Goal: Task Accomplishment & Management: Use online tool/utility

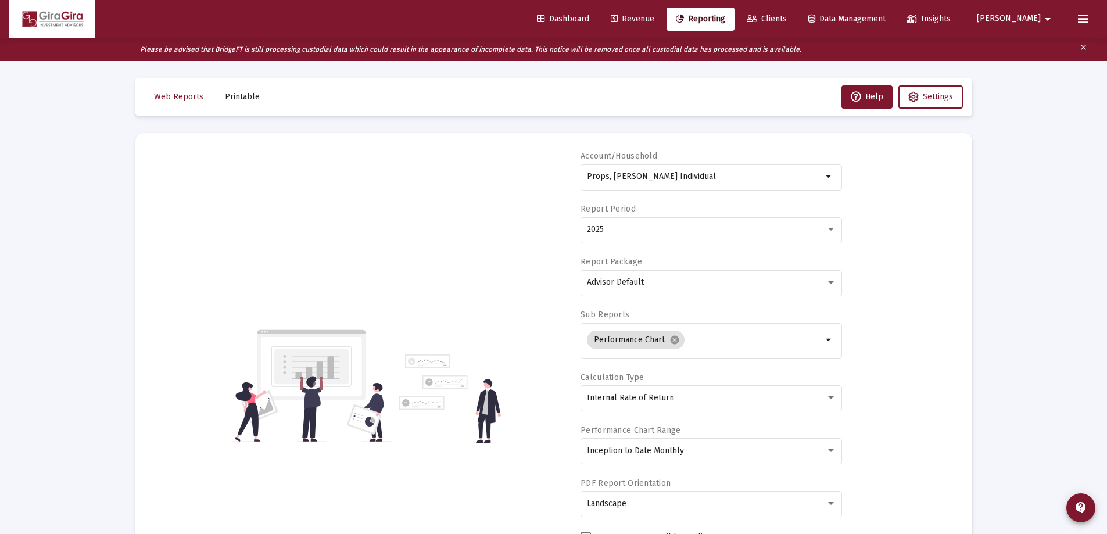
select select "View all"
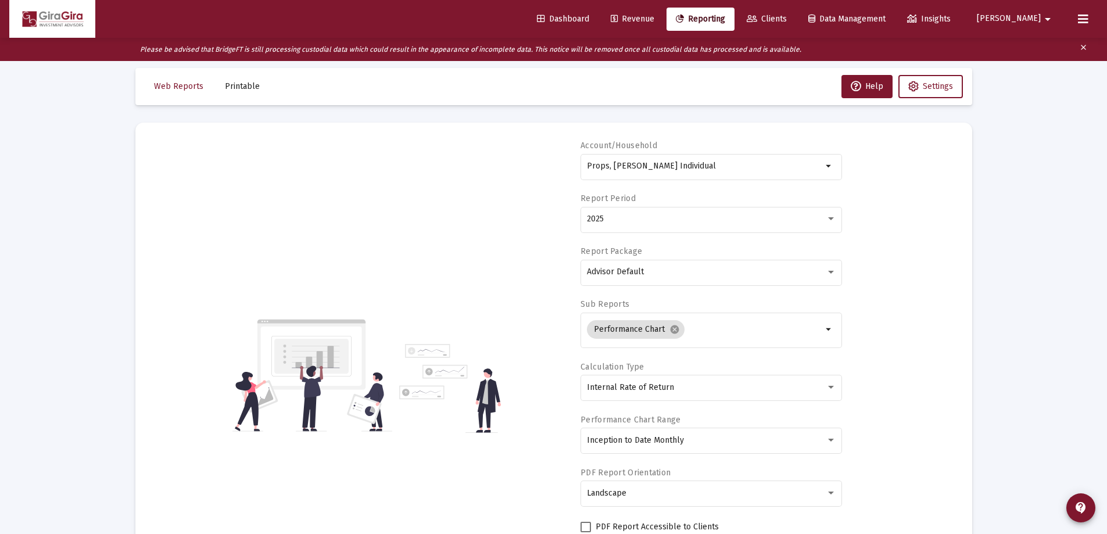
scroll to position [6, 0]
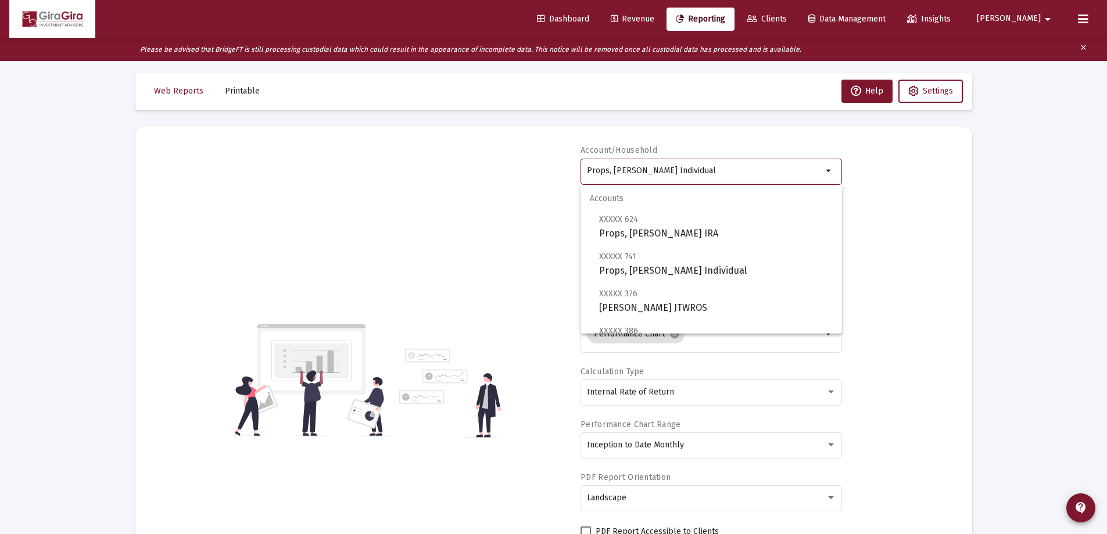
drag, startPoint x: 587, startPoint y: 169, endPoint x: 1112, endPoint y: 185, distance: 525.0
click at [1106, 187] on html "Dashboard Revenue Reporting Clients Data Management Insights [PERSON_NAME] Plea…" at bounding box center [553, 261] width 1107 height 534
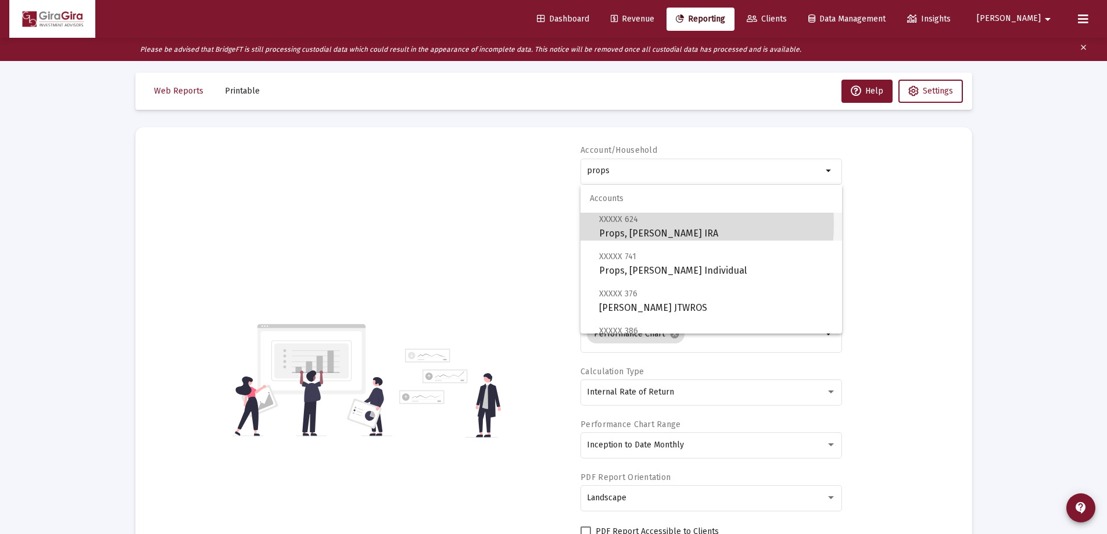
click at [624, 224] on span "XXXXX 624" at bounding box center [618, 219] width 39 height 10
type input "Props, [PERSON_NAME] IRA"
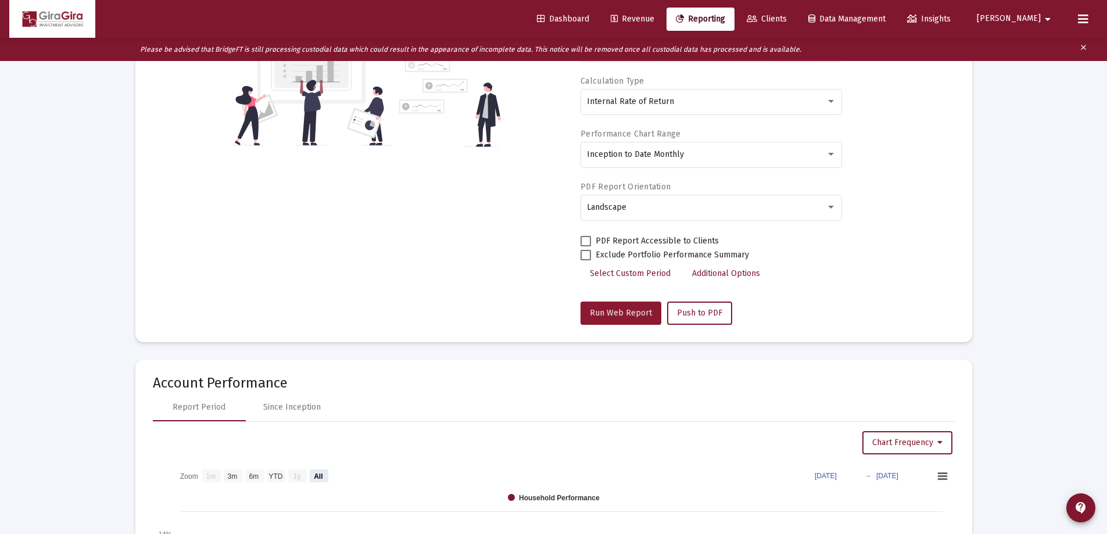
click at [647, 312] on span "Run Web Report" at bounding box center [621, 313] width 62 height 10
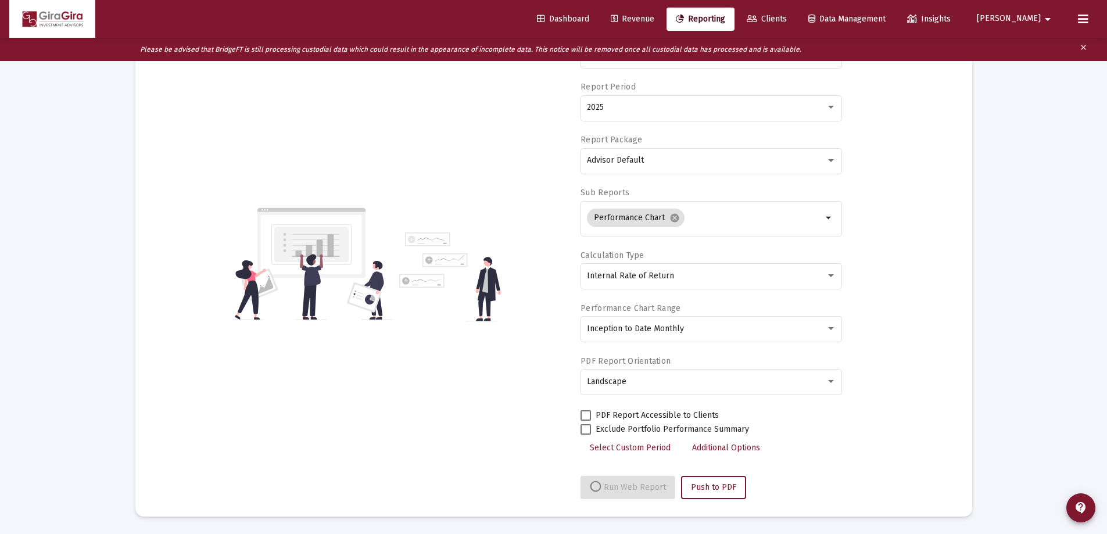
select select "View all"
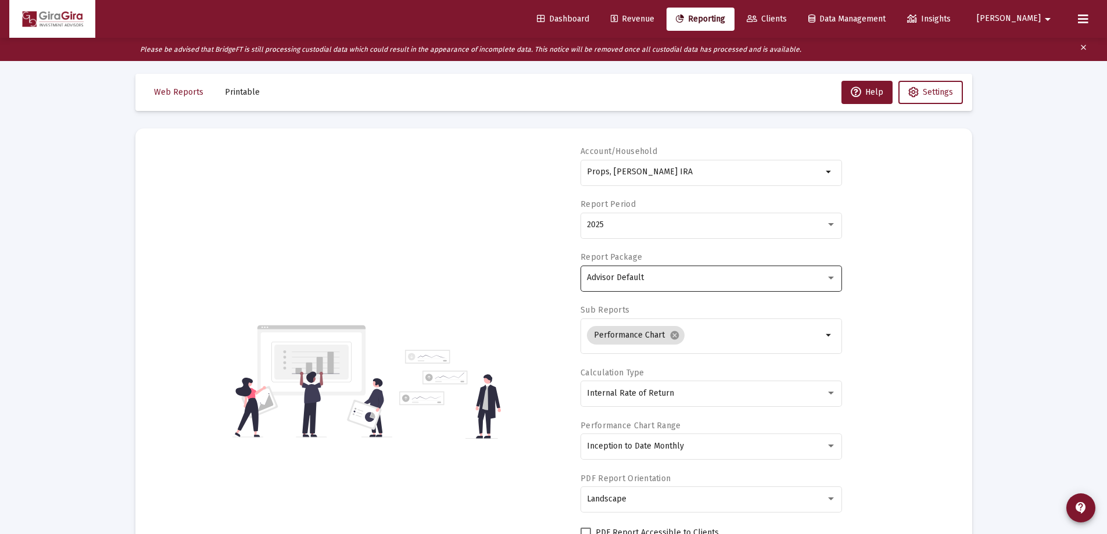
scroll to position [0, 0]
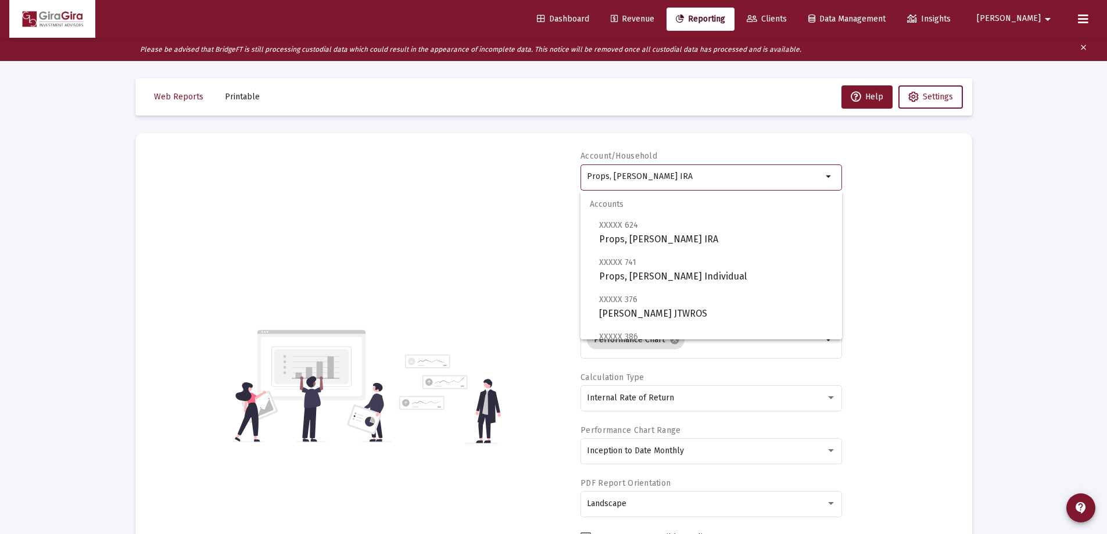
drag, startPoint x: 588, startPoint y: 176, endPoint x: 988, endPoint y: 184, distance: 400.5
click at [939, 178] on div "Account/Household Props, [PERSON_NAME] IRA arrow_drop_down Report Period 2025 R…" at bounding box center [554, 386] width 802 height 471
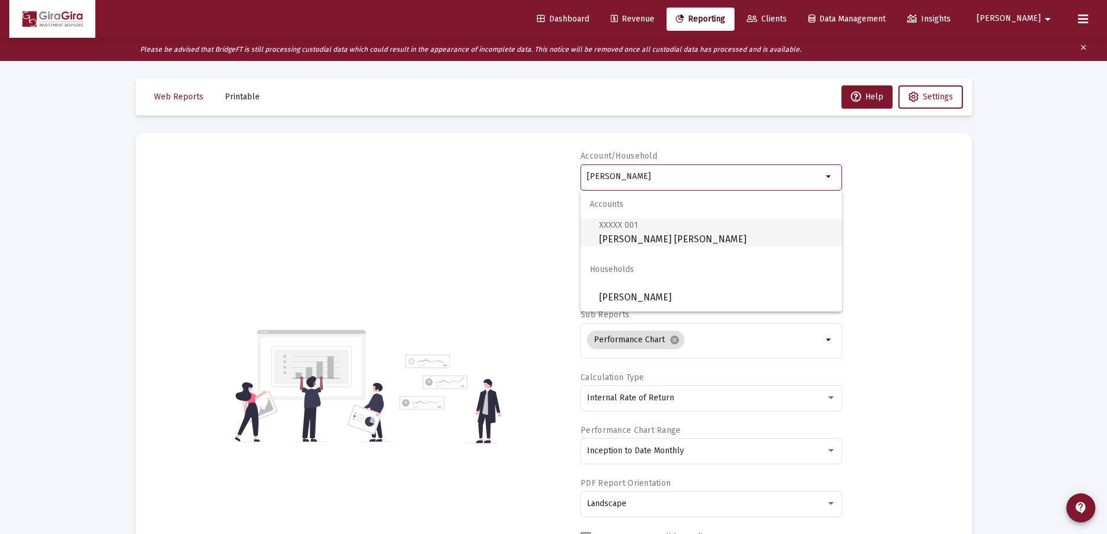
click at [655, 235] on span "XXXXX 001 [PERSON_NAME] [PERSON_NAME]" at bounding box center [716, 232] width 234 height 28
type input "[PERSON_NAME] [PERSON_NAME]"
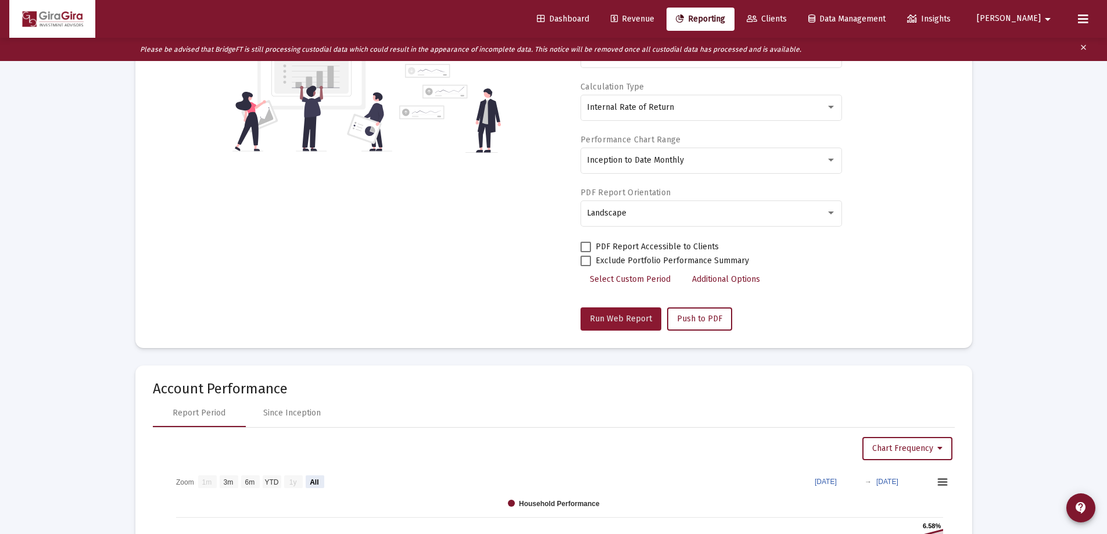
click at [630, 318] on span "Run Web Report" at bounding box center [621, 319] width 62 height 10
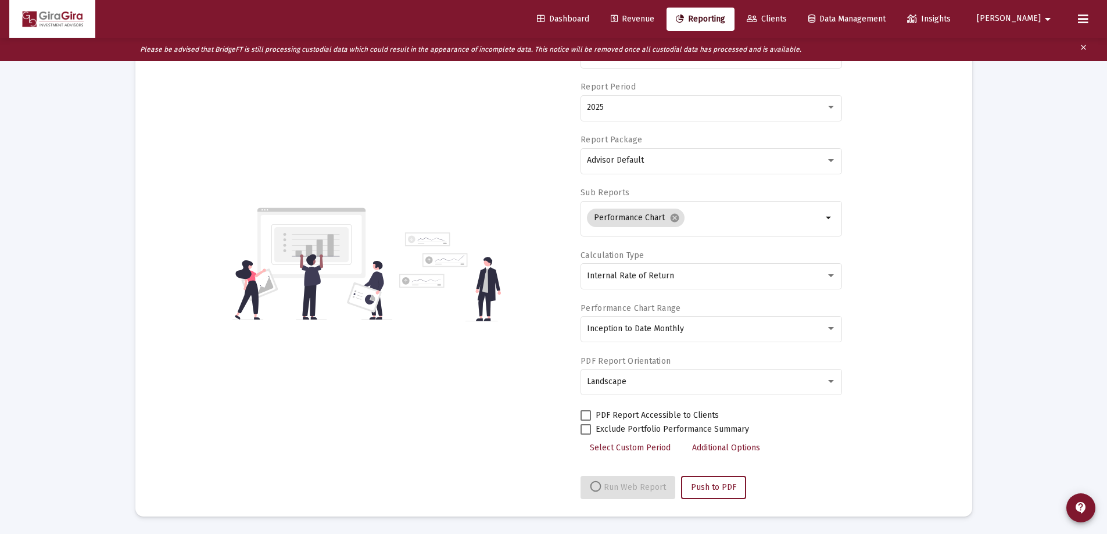
select select "View all"
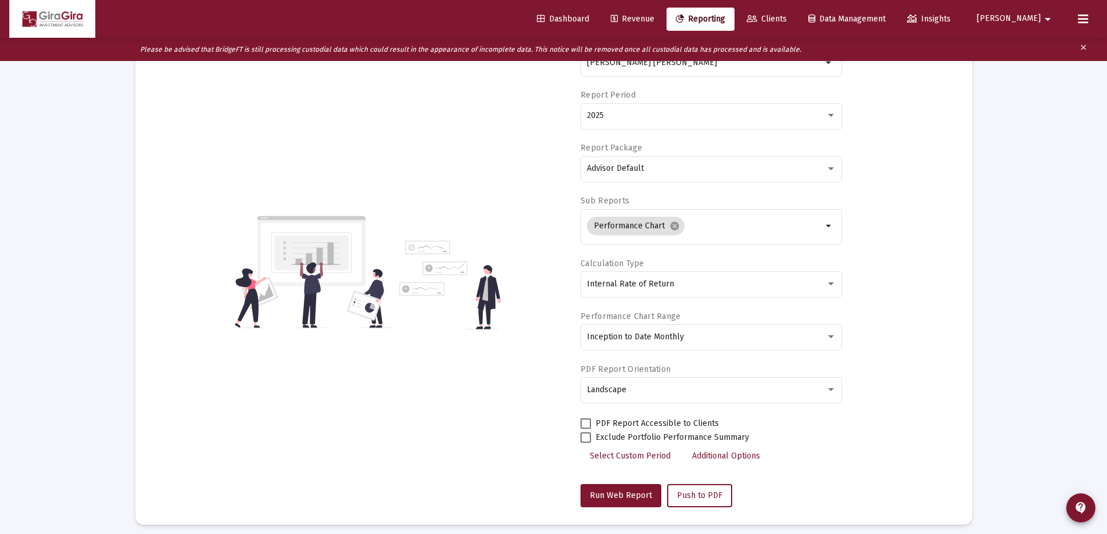
scroll to position [58, 0]
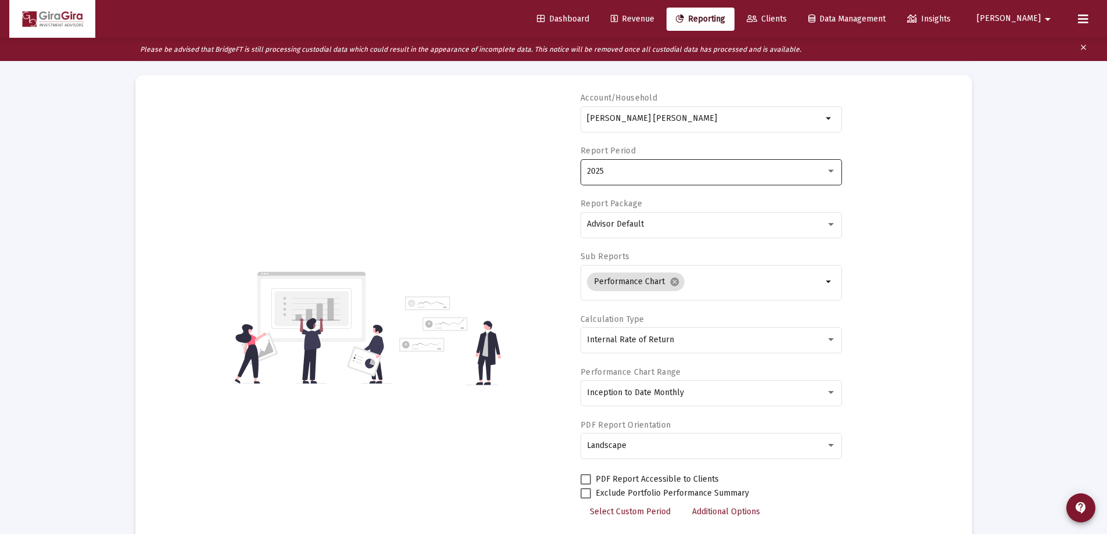
click at [614, 173] on div "2025" at bounding box center [706, 171] width 239 height 9
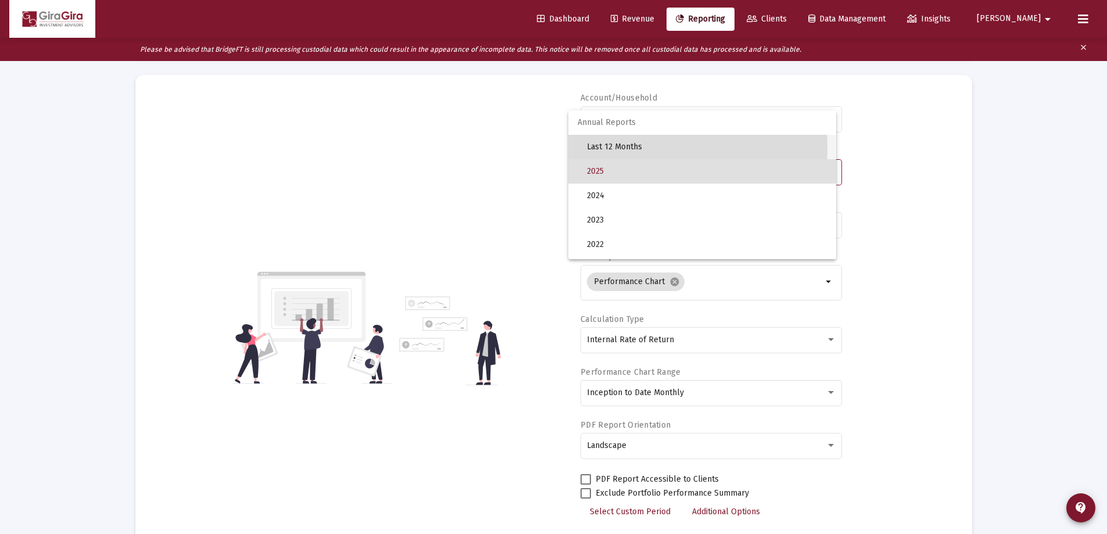
click at [607, 148] on span "Last 12 Months" at bounding box center [707, 147] width 240 height 24
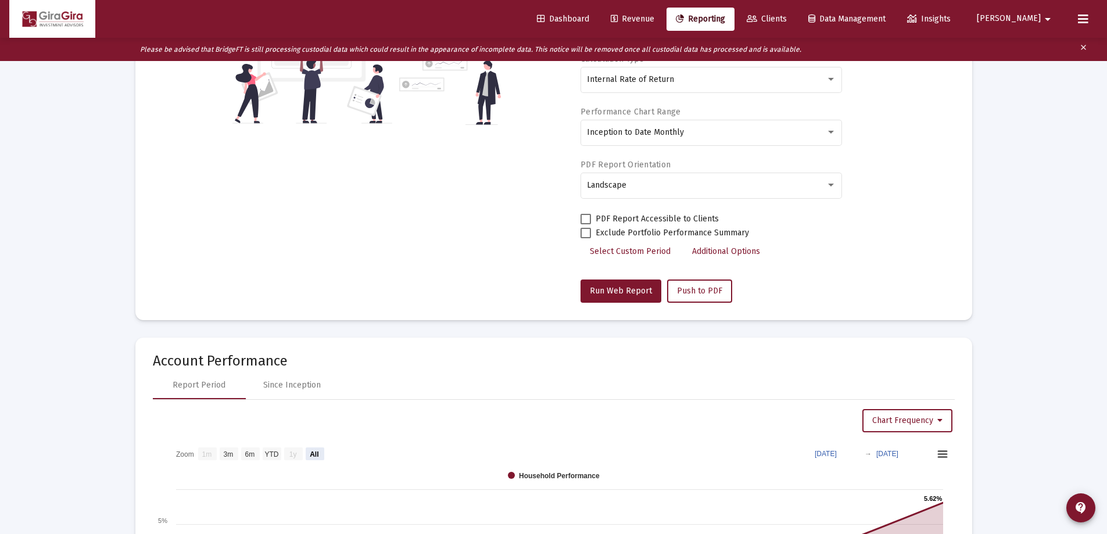
scroll to position [349, 0]
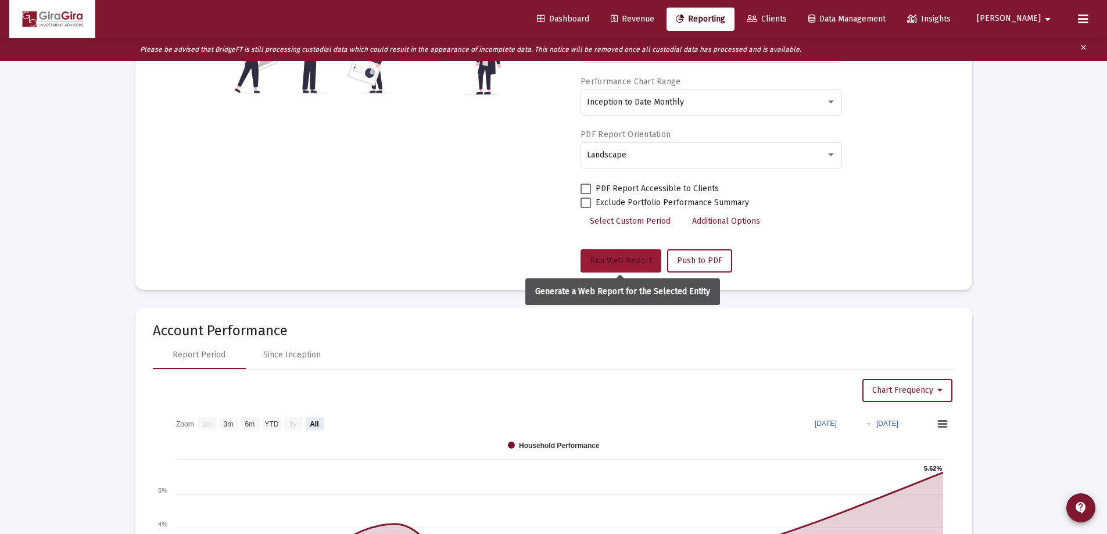
click at [622, 260] on span "Run Web Report" at bounding box center [621, 261] width 62 height 10
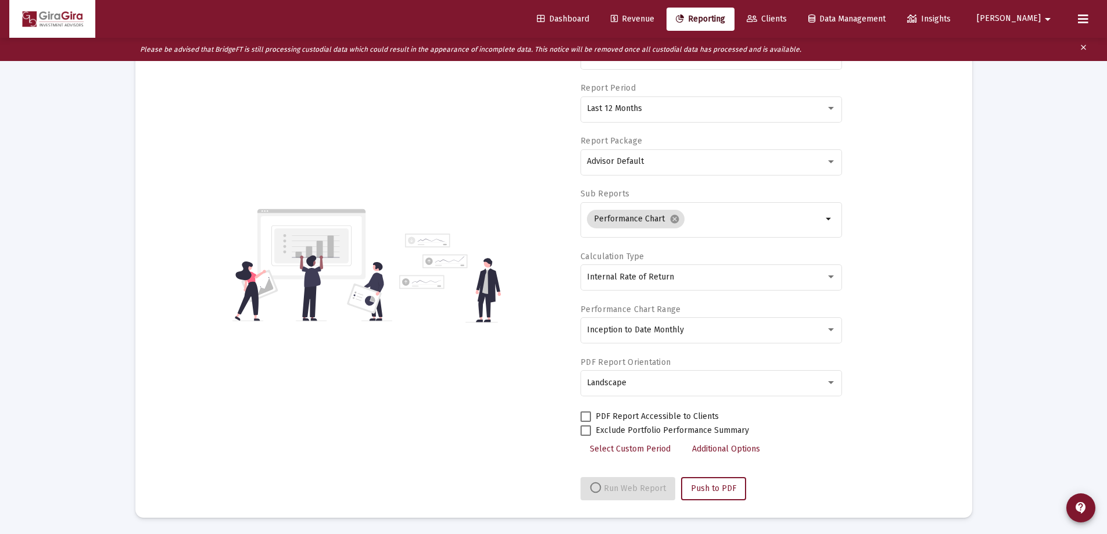
scroll to position [122, 0]
select select "View all"
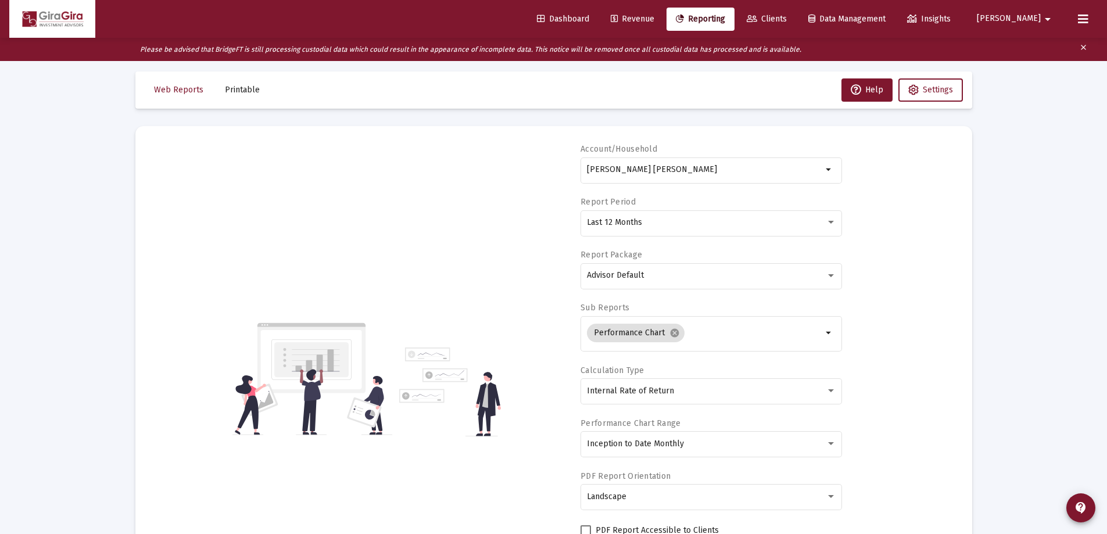
scroll to position [0, 0]
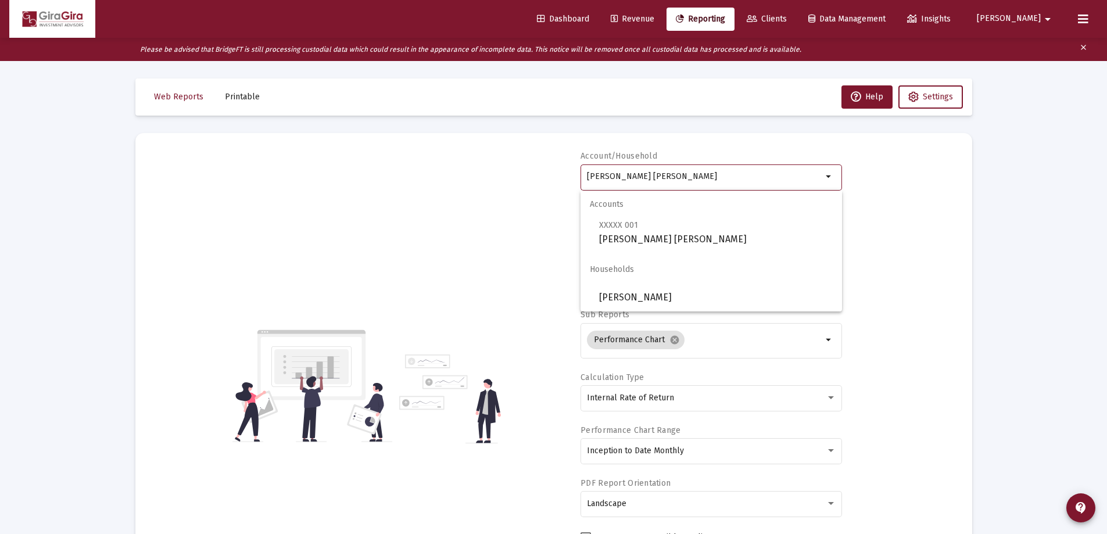
drag, startPoint x: 586, startPoint y: 173, endPoint x: 860, endPoint y: 184, distance: 273.3
click at [859, 184] on div "Account/Household [PERSON_NAME] [PERSON_NAME] arrow_drop_down Report Period Las…" at bounding box center [554, 386] width 802 height 471
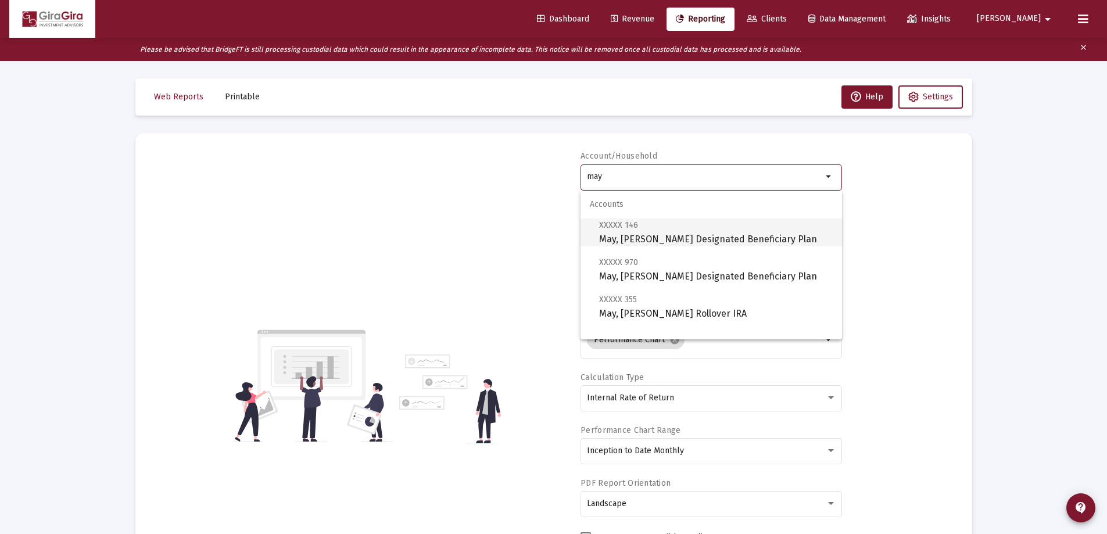
click at [646, 237] on span "XXXXX 146 May, [PERSON_NAME] Designated Beneficiary Plan" at bounding box center [716, 232] width 234 height 28
type input "May, [PERSON_NAME] Designated Beneficiary Plan"
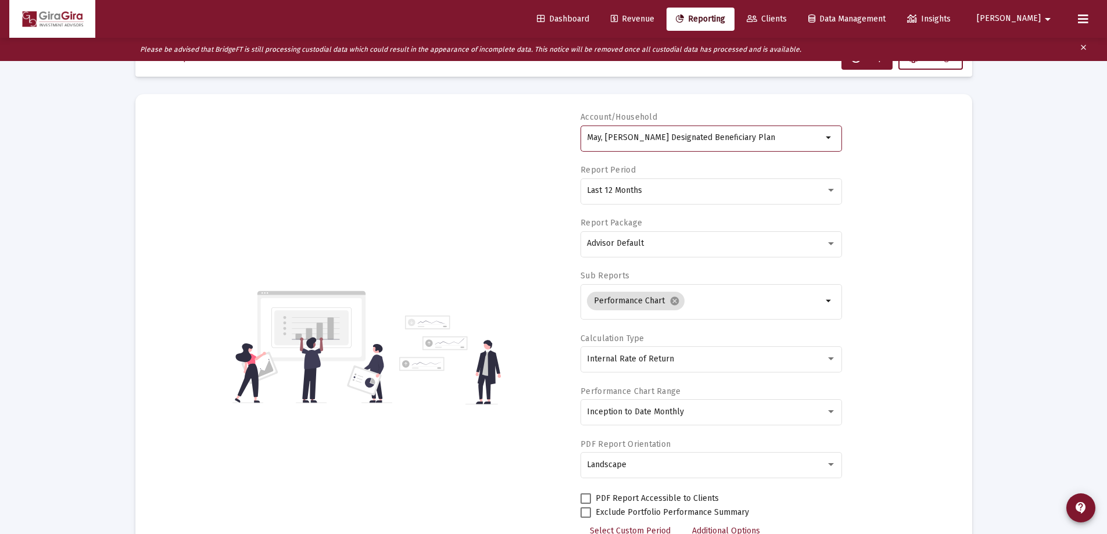
scroll to position [58, 0]
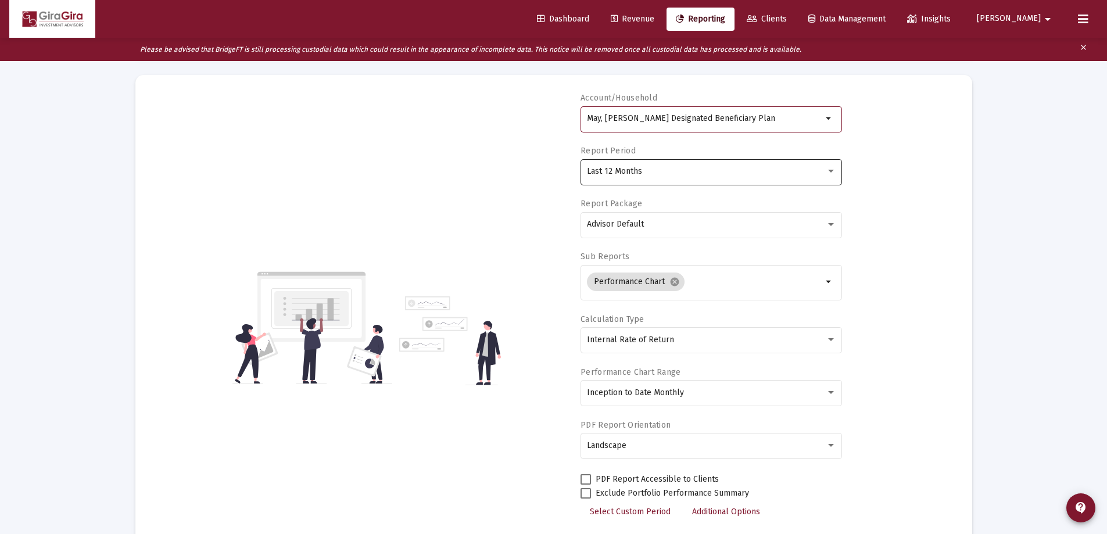
click at [623, 171] on span "Last 12 Months" at bounding box center [614, 171] width 55 height 10
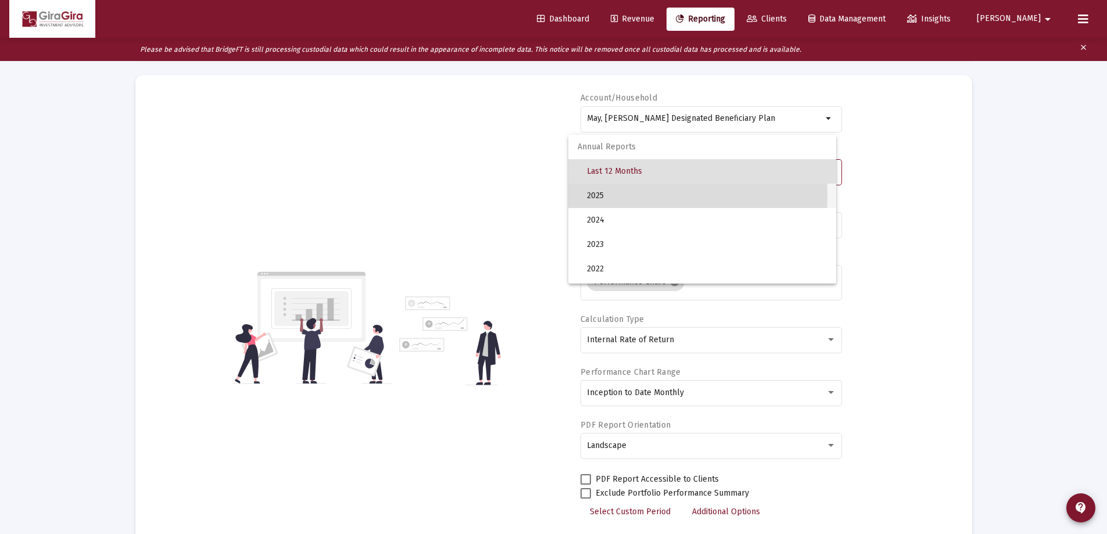
click at [600, 196] on span "2025" at bounding box center [707, 196] width 240 height 24
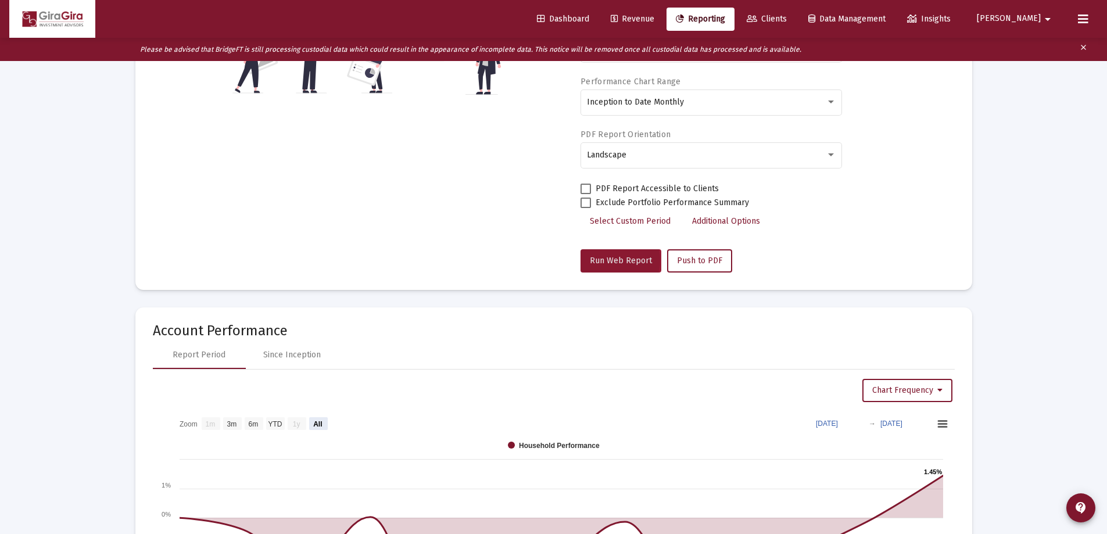
click at [611, 260] on span "Run Web Report" at bounding box center [621, 261] width 62 height 10
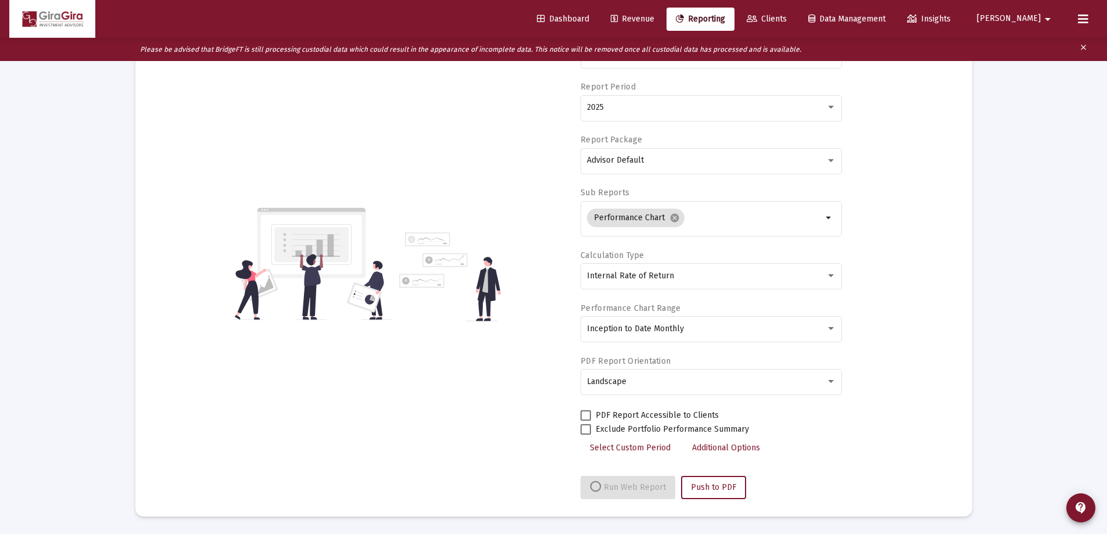
select select "View all"
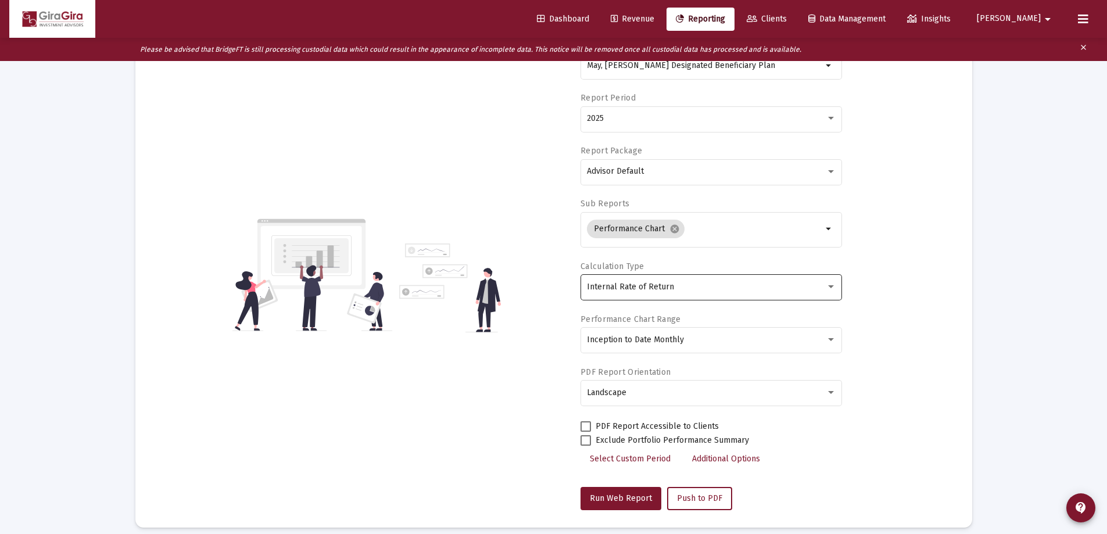
scroll to position [0, 0]
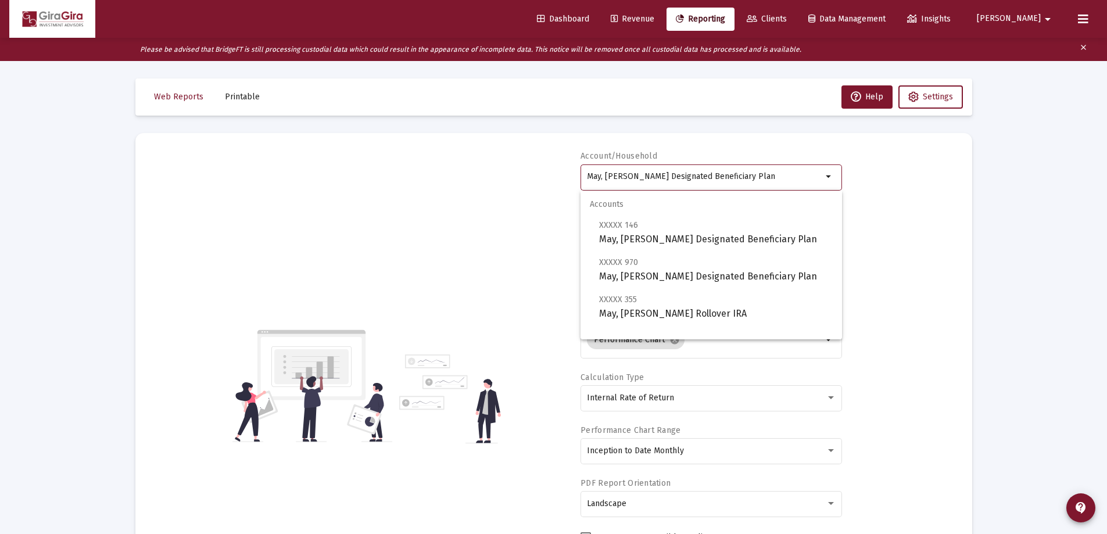
click at [589, 174] on input "May, [PERSON_NAME] Designated Beneficiary Plan" at bounding box center [704, 176] width 235 height 9
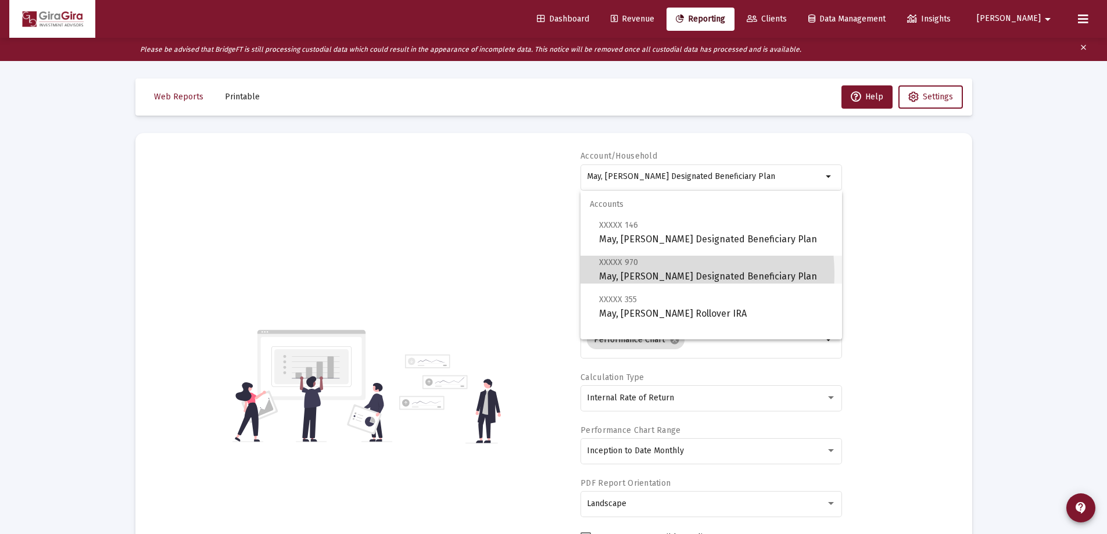
click at [644, 274] on span "XXXXX 970 May, [PERSON_NAME] Designated Beneficiary Plan" at bounding box center [716, 269] width 234 height 28
type input "May, [PERSON_NAME] Designated Beneficiary Plan"
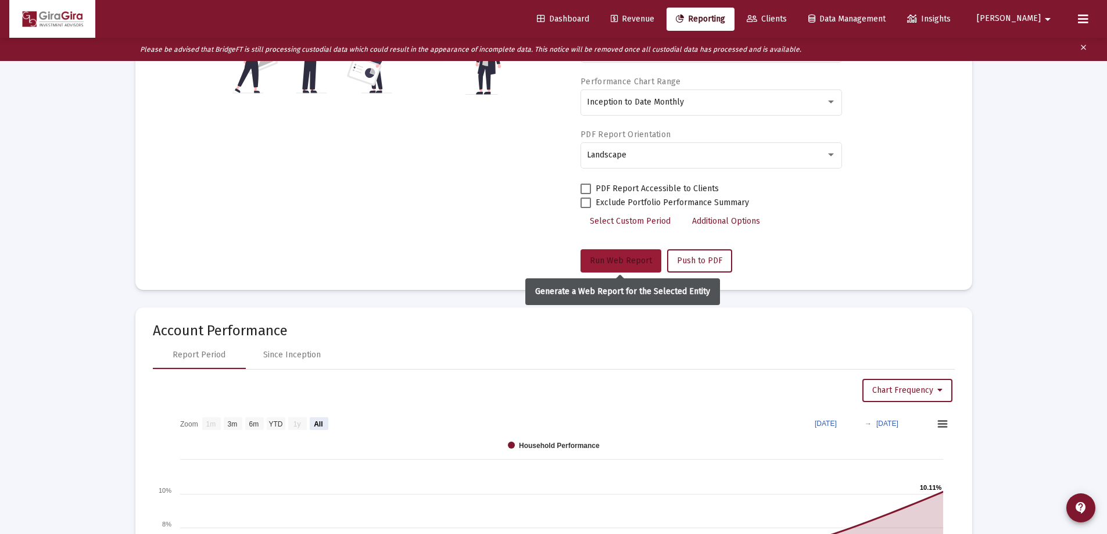
click at [621, 259] on span "Run Web Report" at bounding box center [621, 261] width 62 height 10
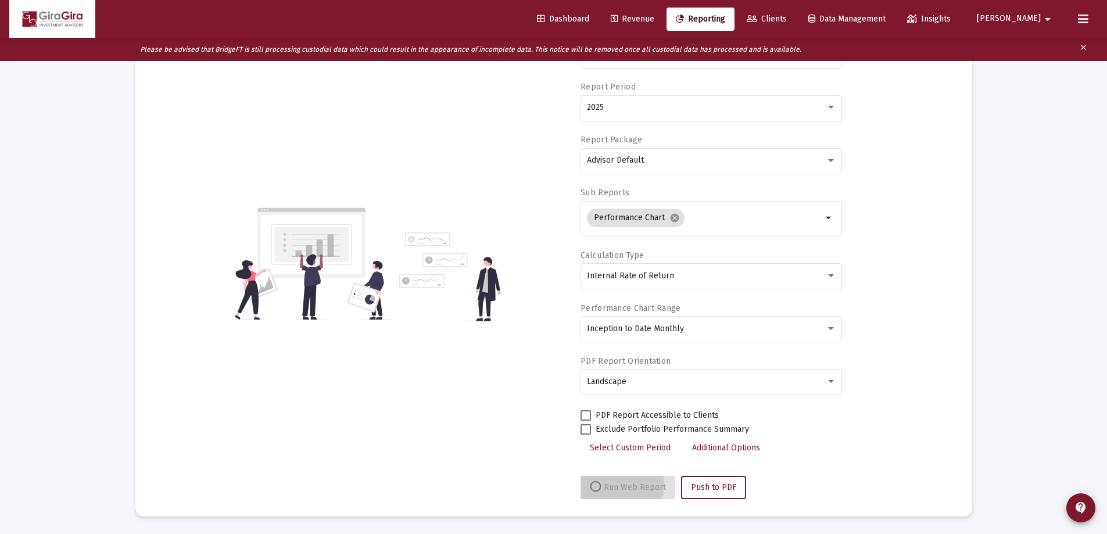
scroll to position [122, 0]
select select "View all"
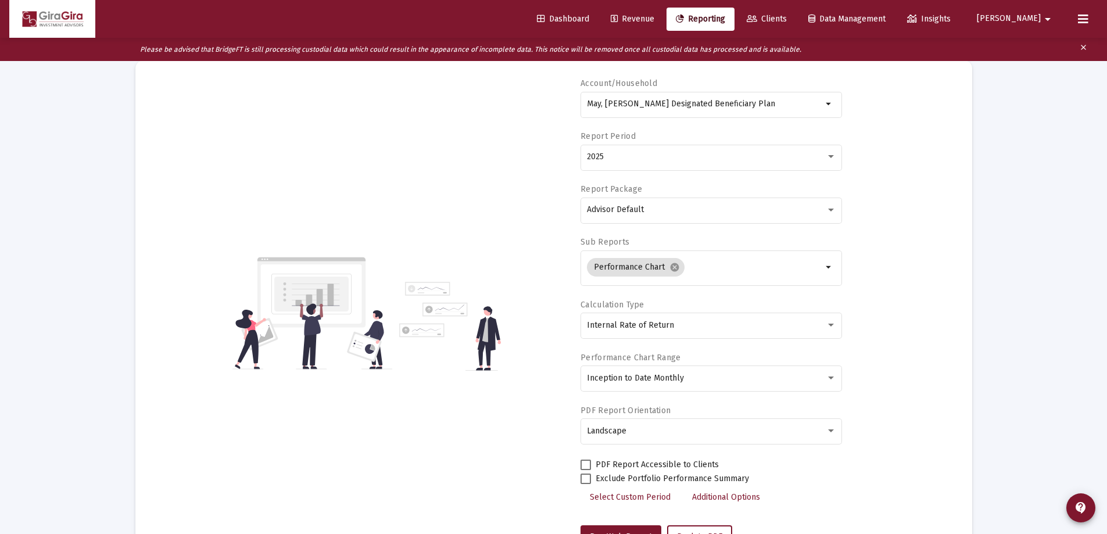
scroll to position [6, 0]
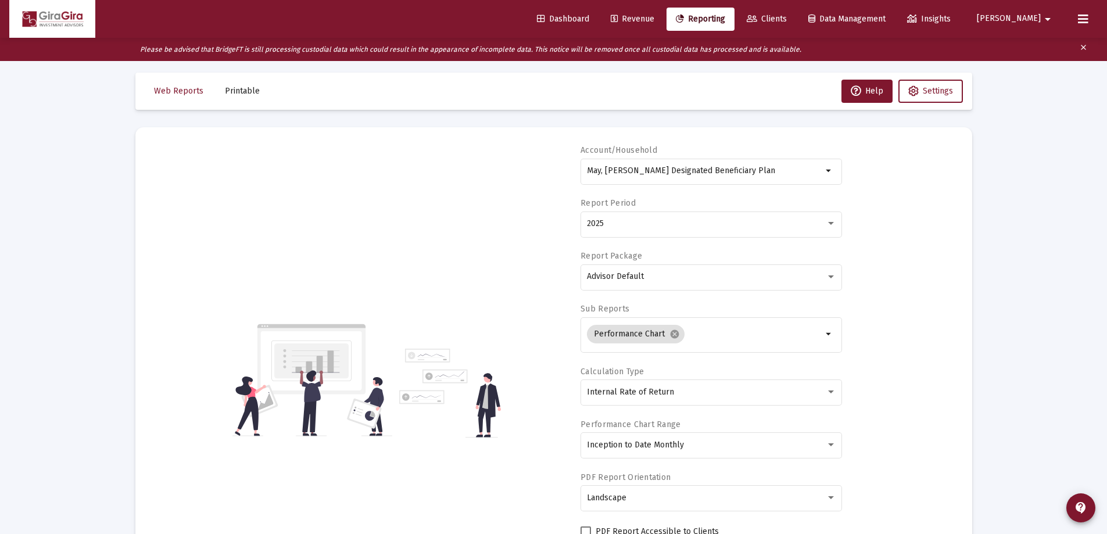
drag, startPoint x: 588, startPoint y: 171, endPoint x: 1145, endPoint y: 186, distance: 557.5
click at [1106, 186] on html "Dashboard Revenue Reporting Clients Data Management Insights [PERSON_NAME] Plea…" at bounding box center [553, 261] width 1107 height 534
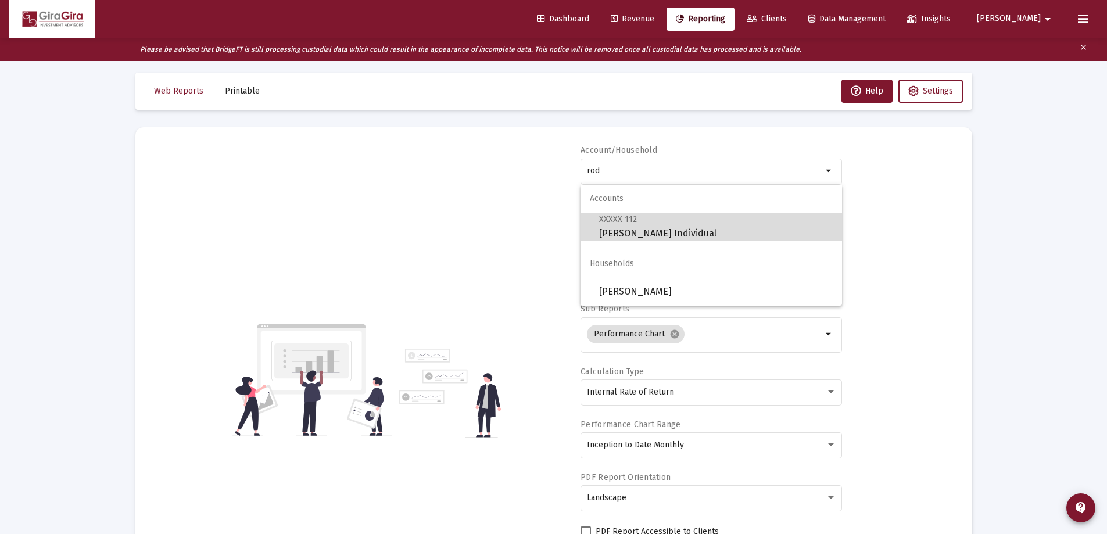
click at [635, 232] on span "XXXXX 112 [PERSON_NAME] Individual" at bounding box center [716, 226] width 234 height 28
type input "[PERSON_NAME] Individual"
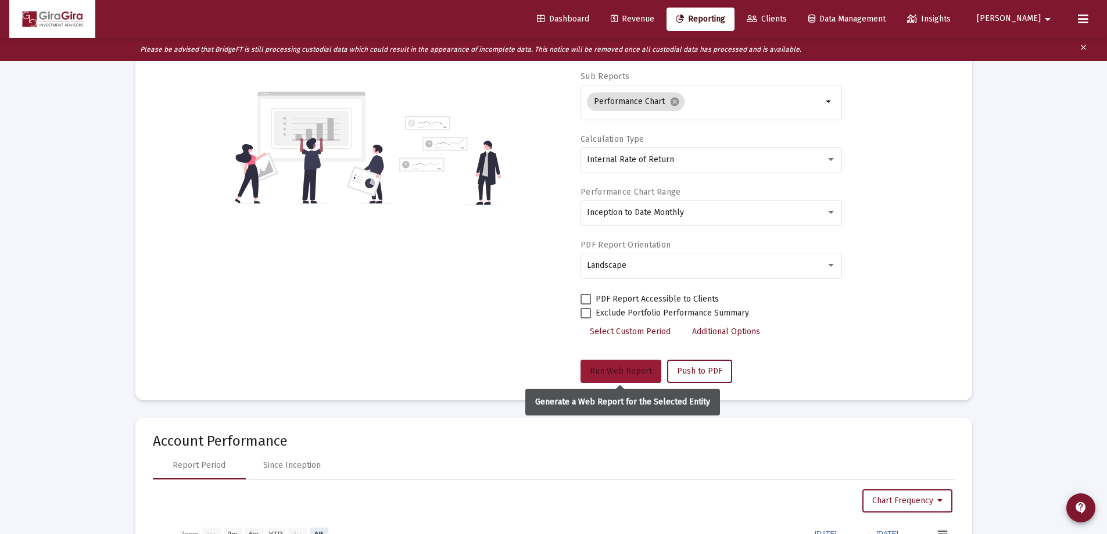
click at [619, 364] on button "Run Web Report" at bounding box center [621, 371] width 81 height 23
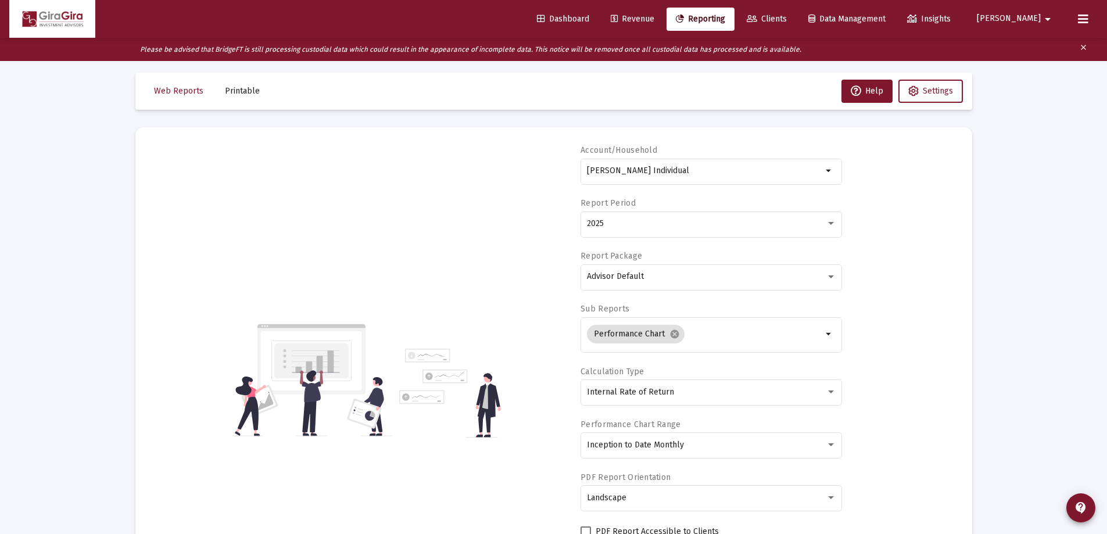
scroll to position [122, 0]
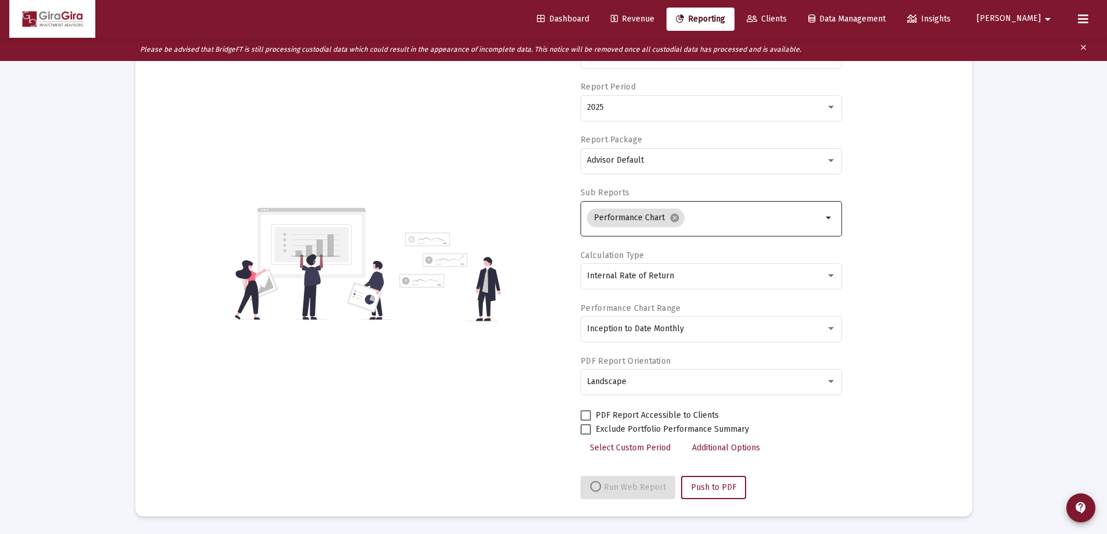
select select "View all"
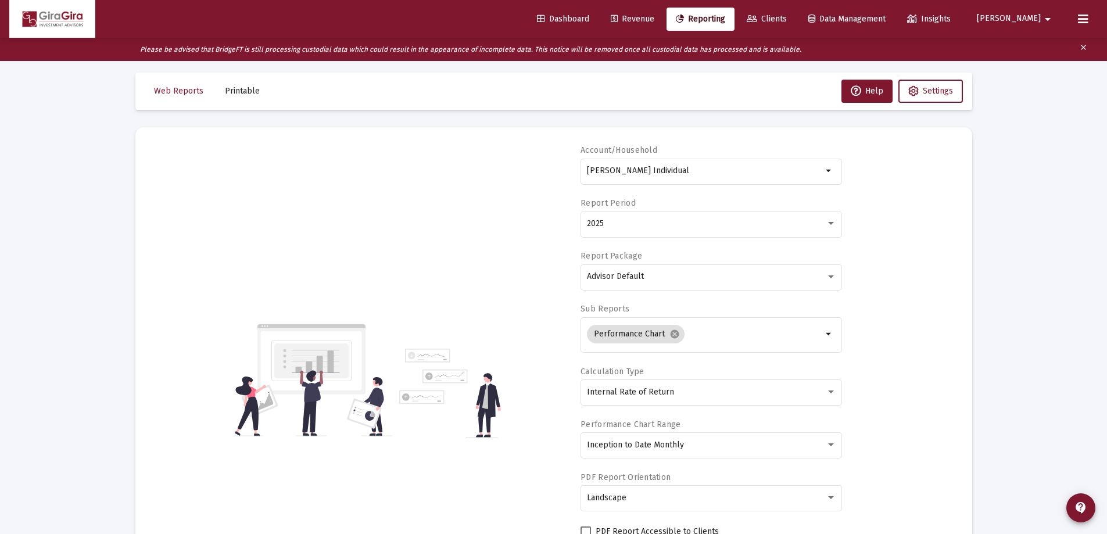
scroll to position [0, 0]
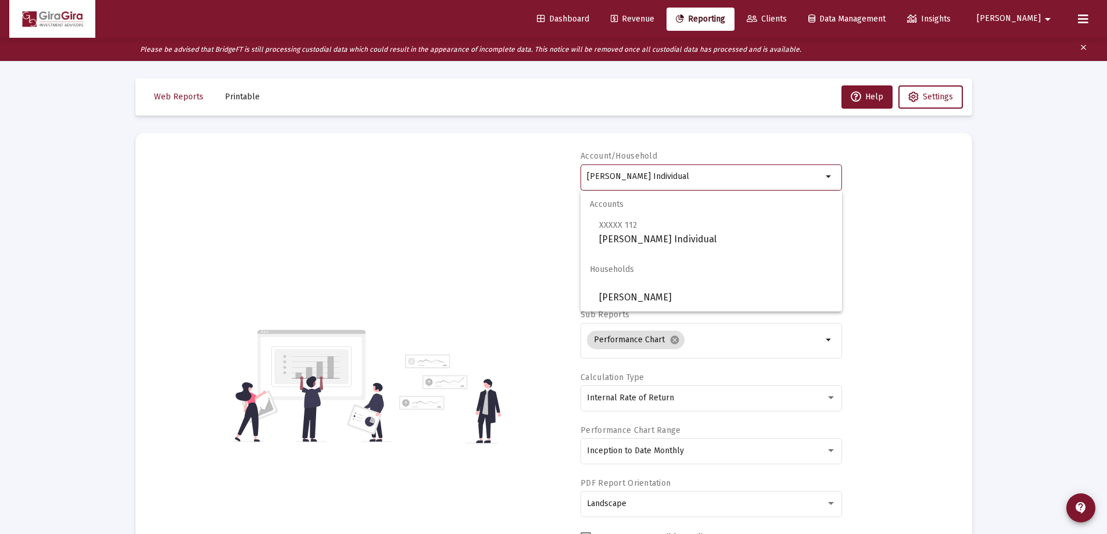
drag, startPoint x: 588, startPoint y: 174, endPoint x: 1038, endPoint y: 197, distance: 451.0
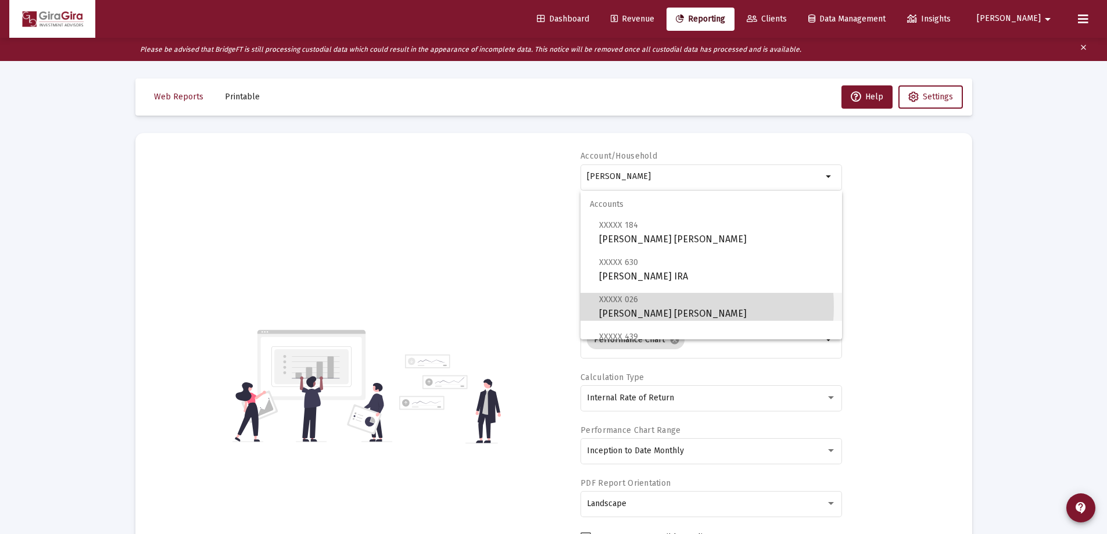
click at [651, 307] on span "XXXXX 026 [PERSON_NAME] [PERSON_NAME]" at bounding box center [716, 306] width 234 height 28
type input "[PERSON_NAME] [PERSON_NAME]"
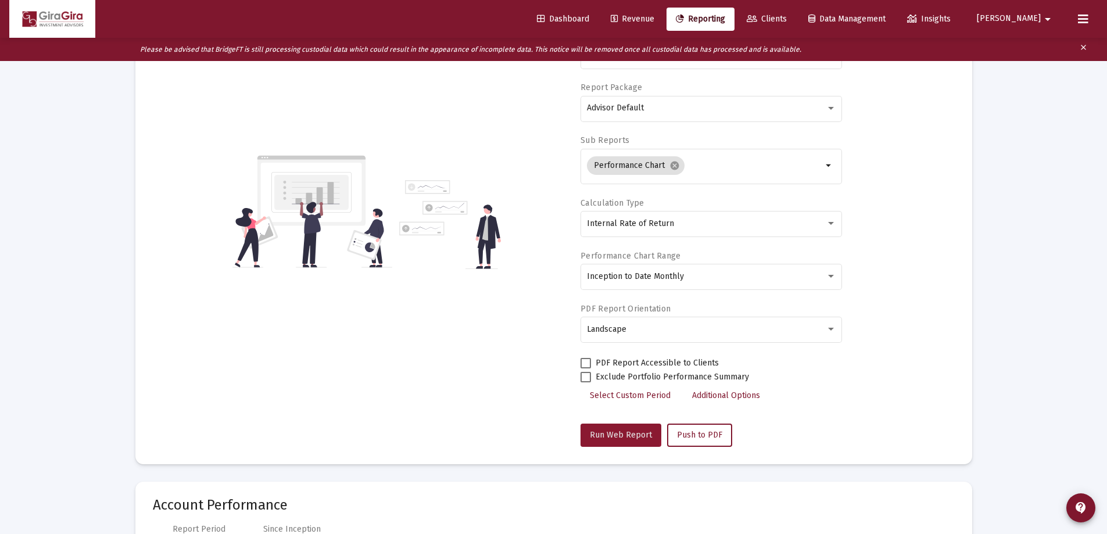
click at [604, 431] on span "Run Web Report" at bounding box center [621, 435] width 62 height 10
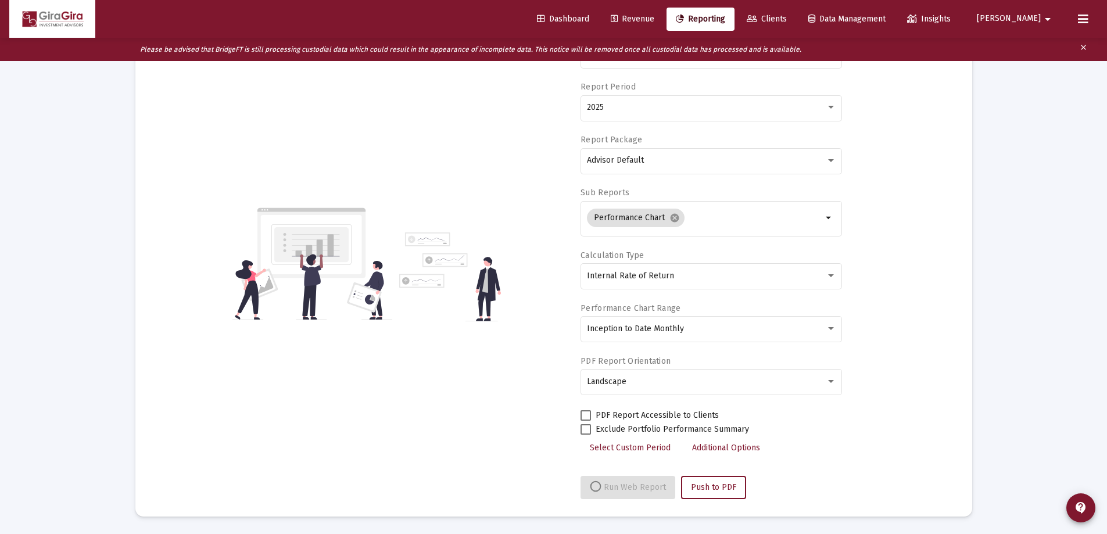
select select "View all"
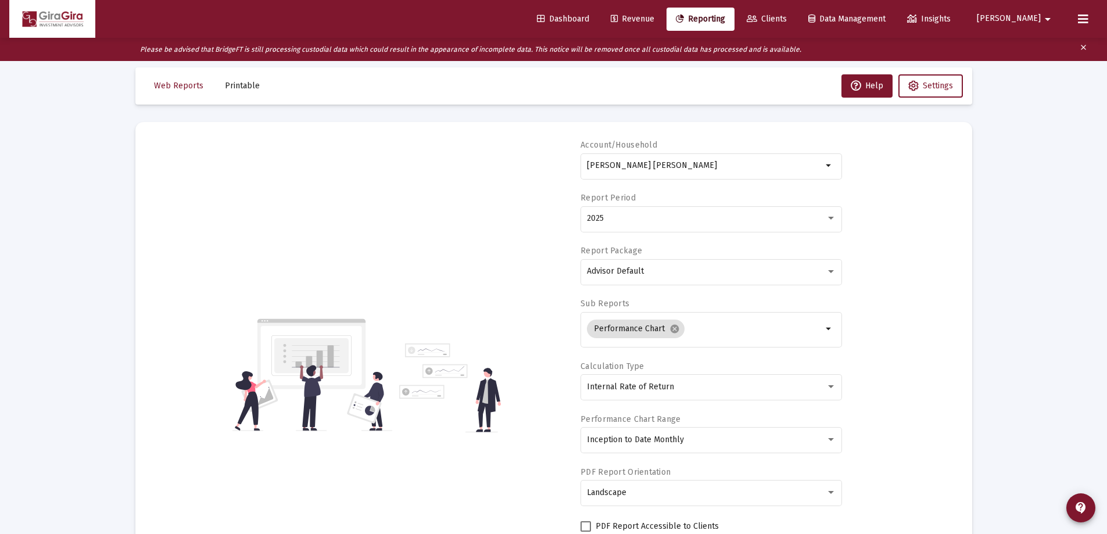
scroll to position [0, 0]
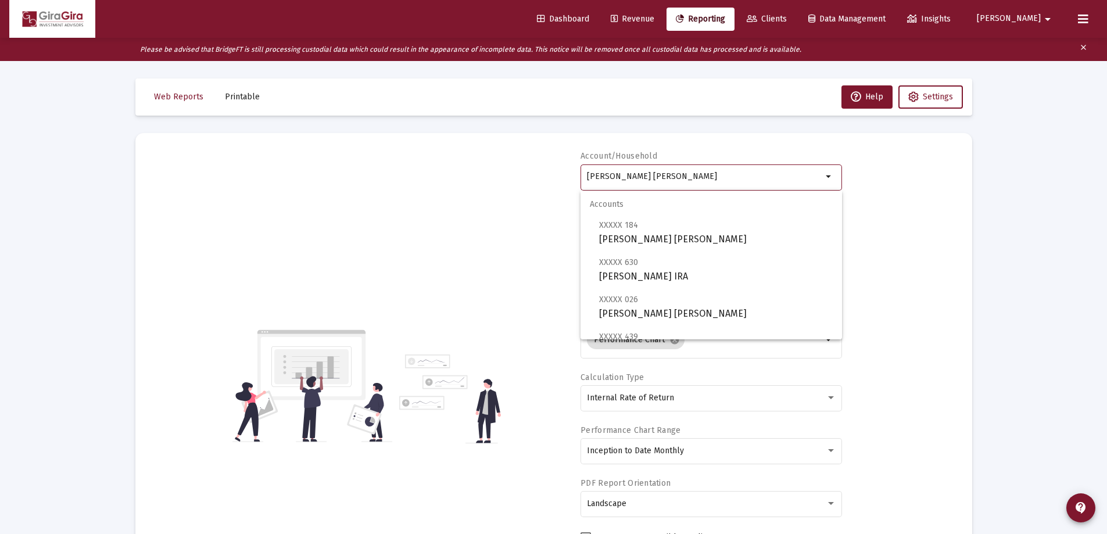
click at [606, 172] on input "[PERSON_NAME] [PERSON_NAME]" at bounding box center [704, 176] width 235 height 9
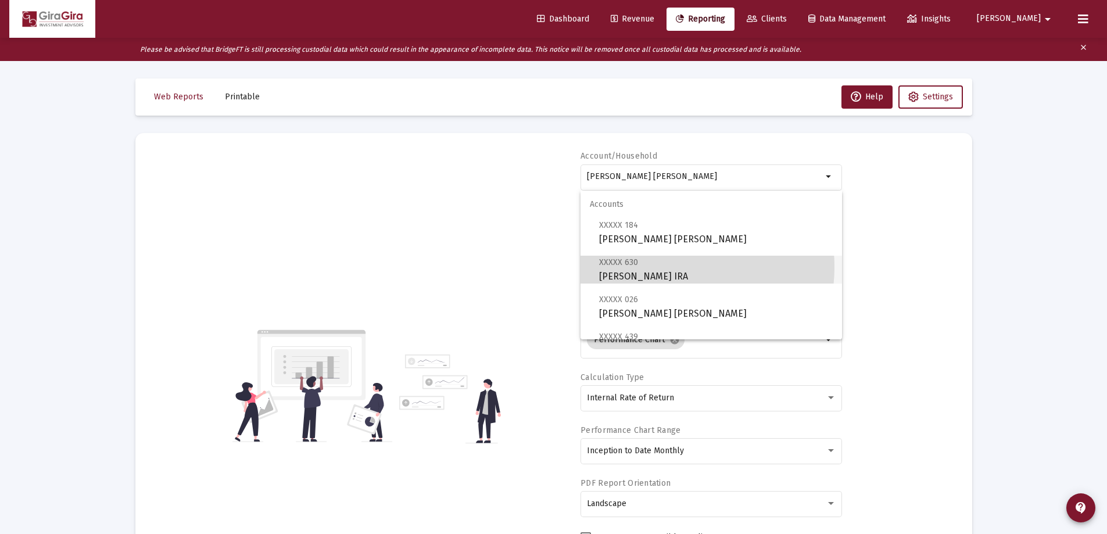
click at [659, 267] on span "XXXXX 630 [PERSON_NAME] IRA" at bounding box center [716, 269] width 234 height 28
type input "[PERSON_NAME] IRA"
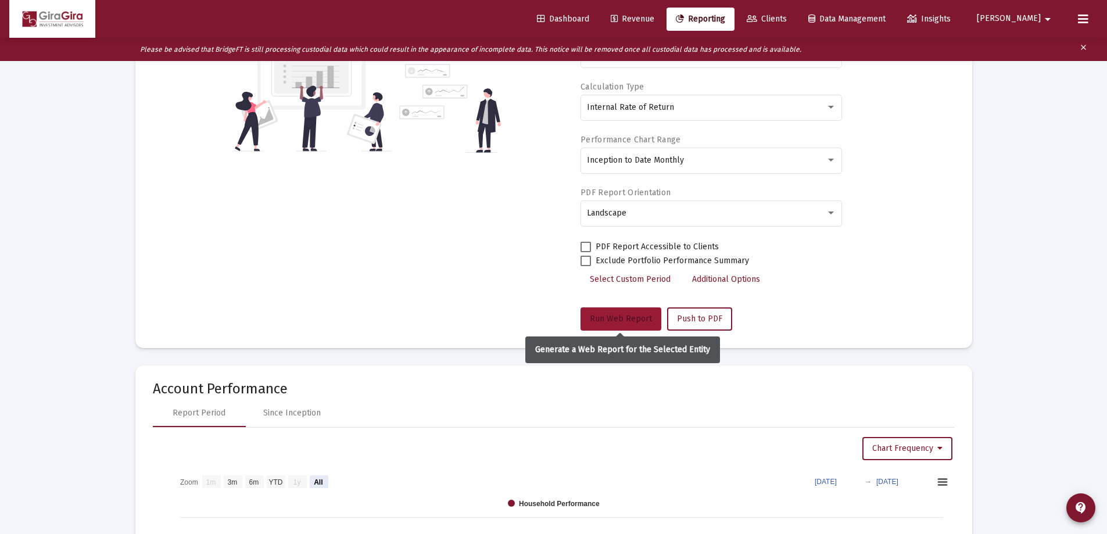
click at [633, 318] on span "Run Web Report" at bounding box center [621, 319] width 62 height 10
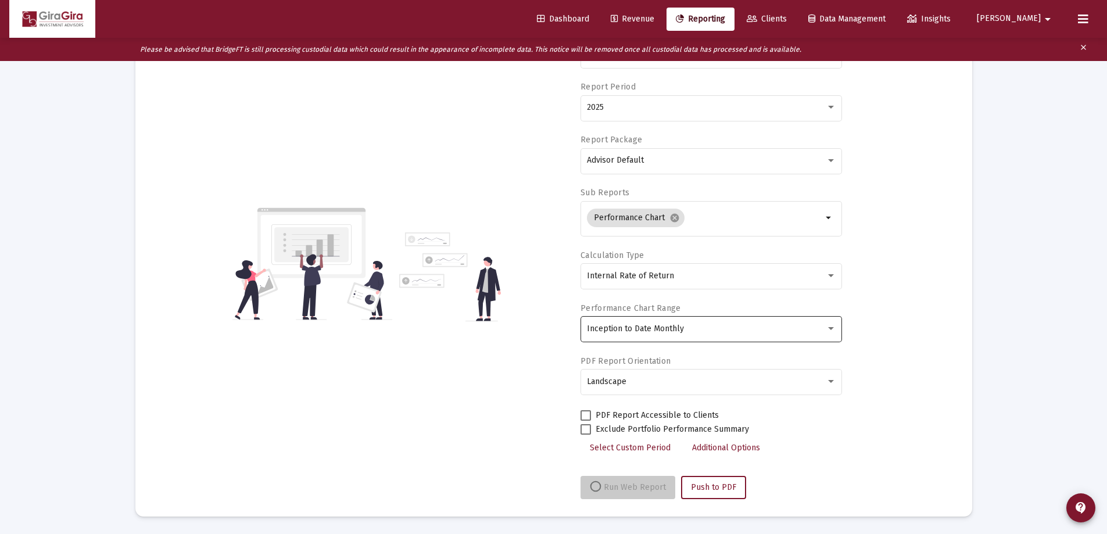
scroll to position [122, 0]
select select "View all"
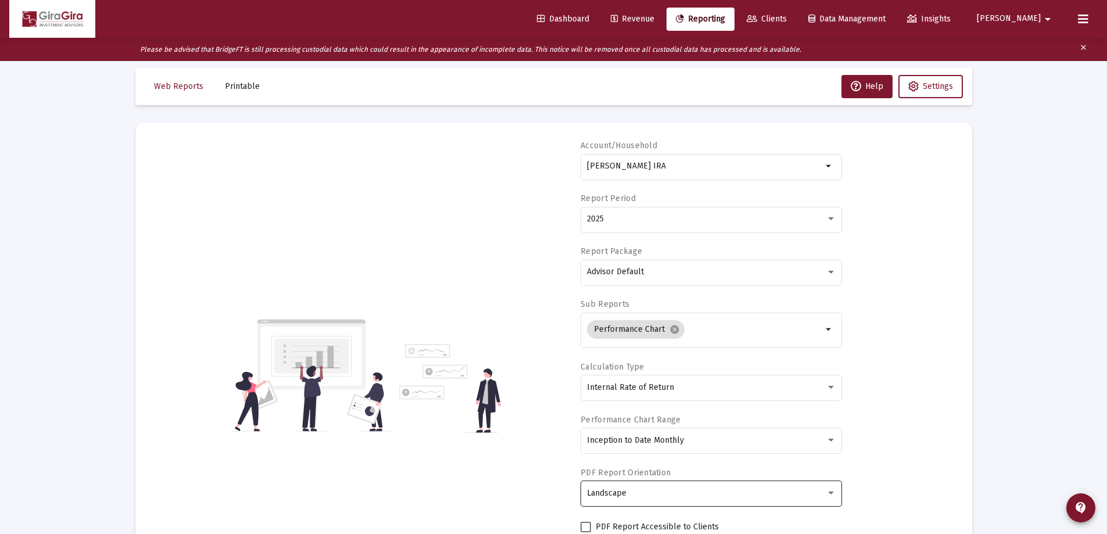
scroll to position [0, 0]
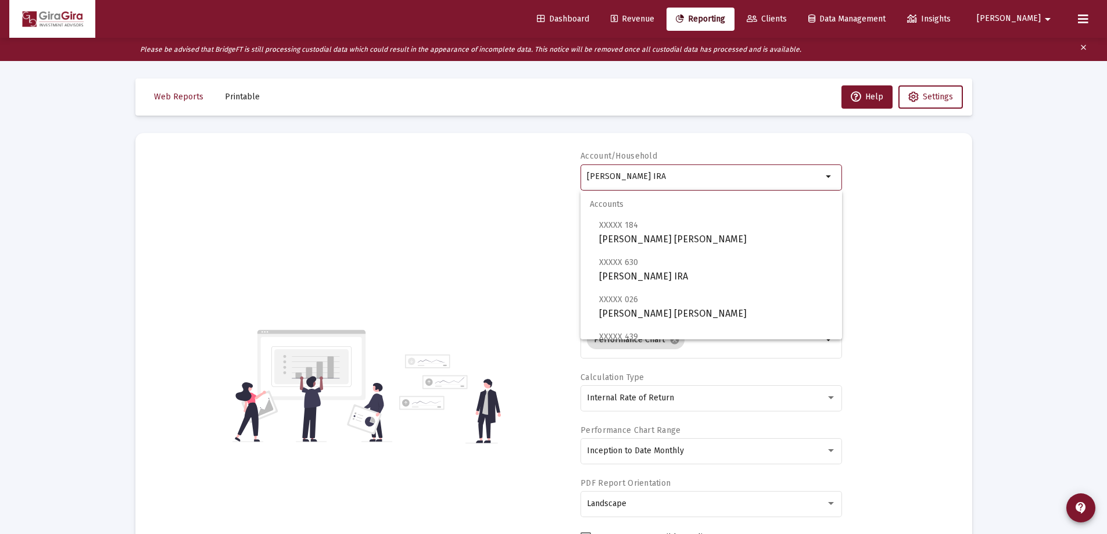
drag, startPoint x: 588, startPoint y: 174, endPoint x: 922, endPoint y: 181, distance: 334.2
click at [922, 181] on div "Account/[PERSON_NAME] IRA arrow_drop_down Report Period 2025 Report Package Adv…" at bounding box center [554, 386] width 802 height 471
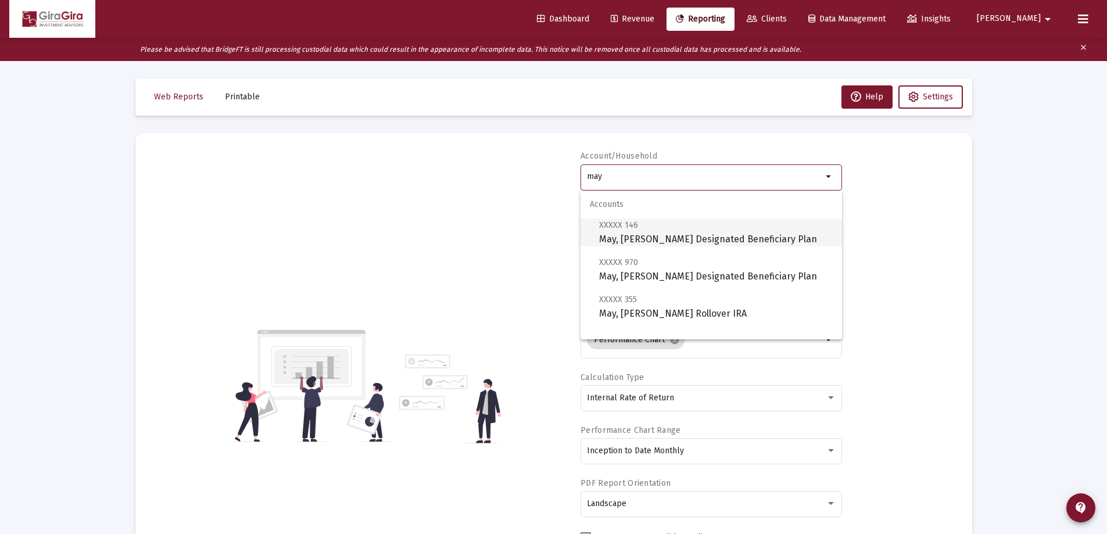
click at [657, 235] on span "XXXXX 146 May, [PERSON_NAME] Designated Beneficiary Plan" at bounding box center [716, 232] width 234 height 28
type input "May, [PERSON_NAME] Designated Beneficiary Plan"
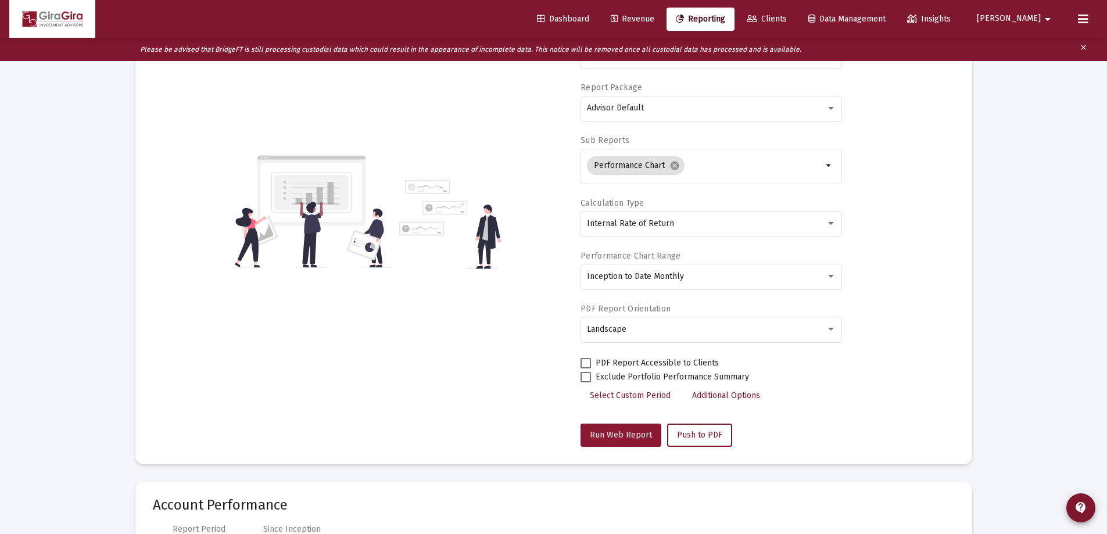
click at [623, 431] on span "Run Web Report" at bounding box center [621, 435] width 62 height 10
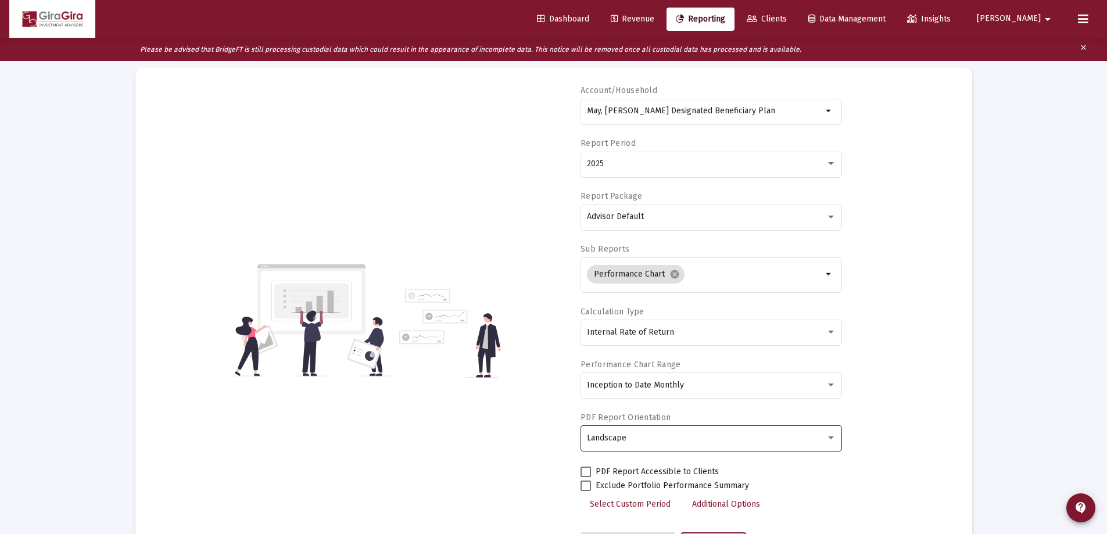
scroll to position [6, 0]
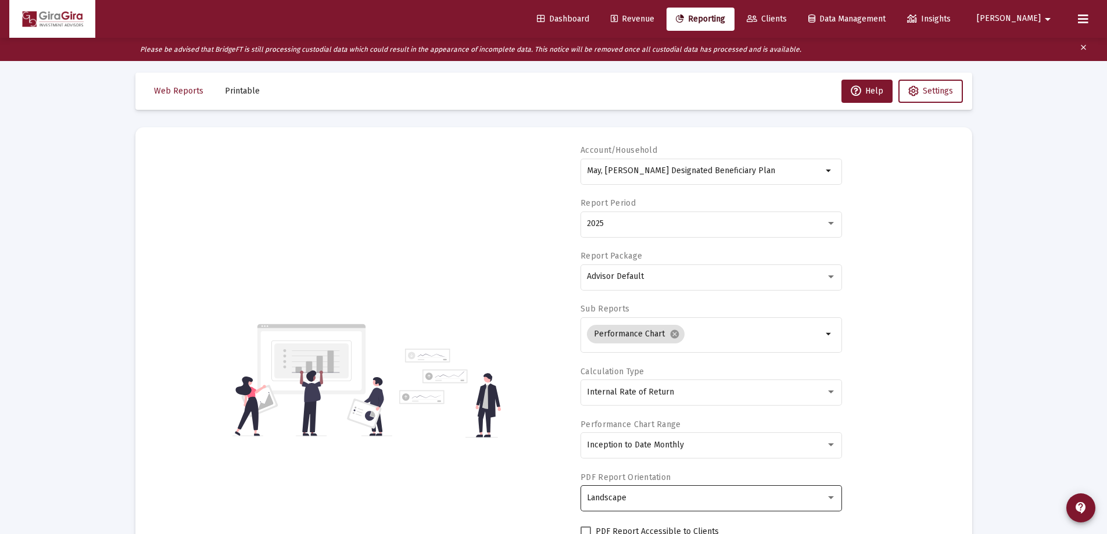
select select "View all"
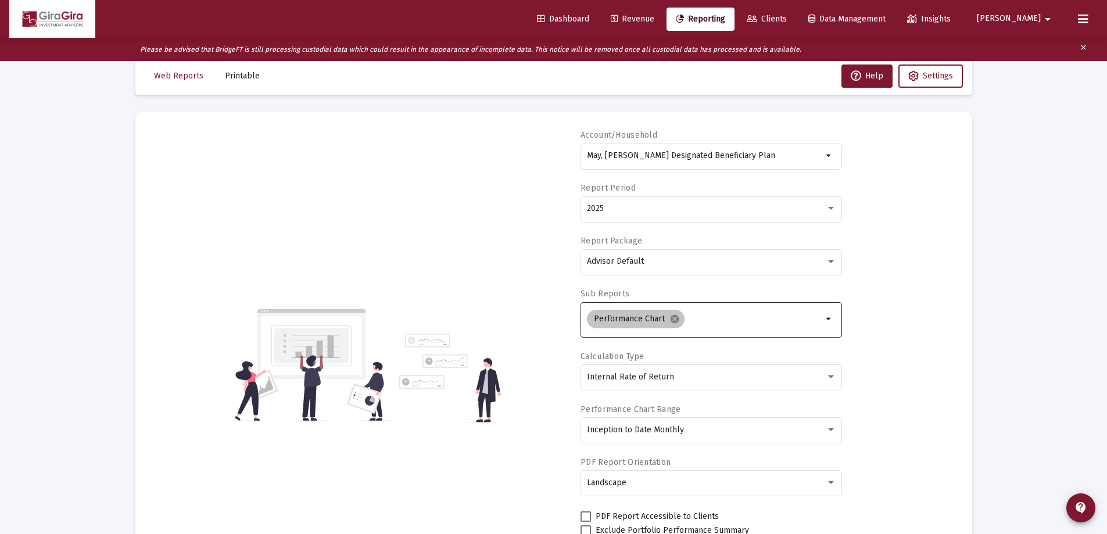
scroll to position [0, 0]
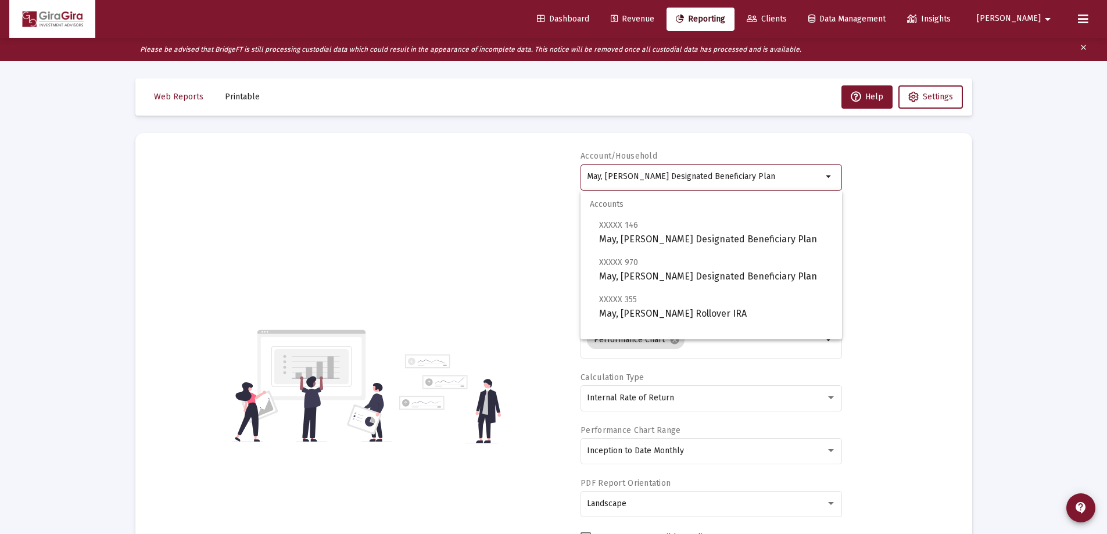
drag, startPoint x: 589, startPoint y: 176, endPoint x: 846, endPoint y: 209, distance: 258.4
click at [847, 206] on div "Account/Household May, [PERSON_NAME] Designated Beneficiary Plan arrow_drop_dow…" at bounding box center [554, 386] width 802 height 471
click at [657, 305] on span "XXXXX 355 May, [PERSON_NAME] Rollover IRA" at bounding box center [716, 306] width 234 height 28
type input "May, [PERSON_NAME] Rollover IRA"
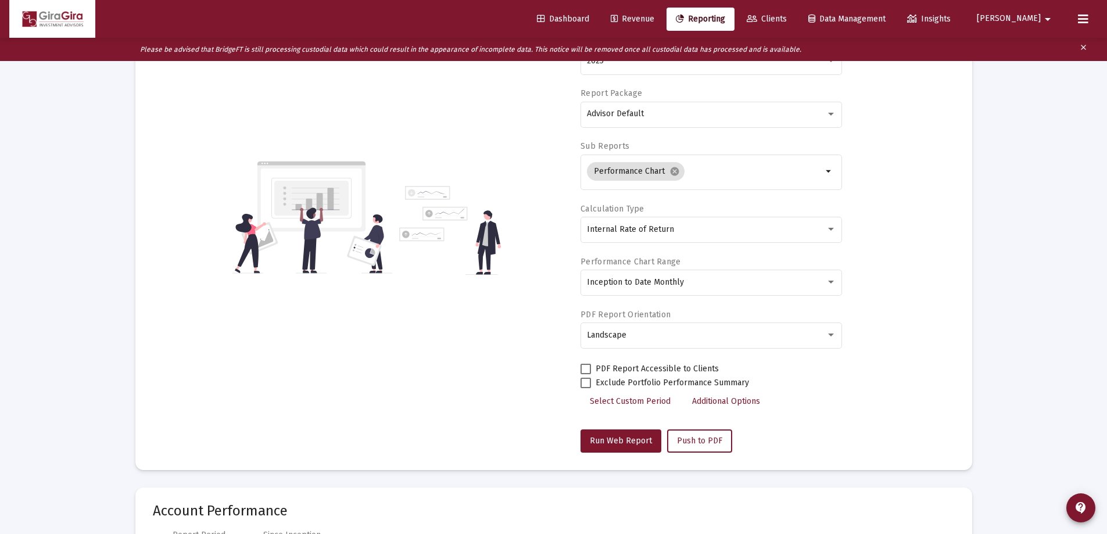
scroll to position [232, 0]
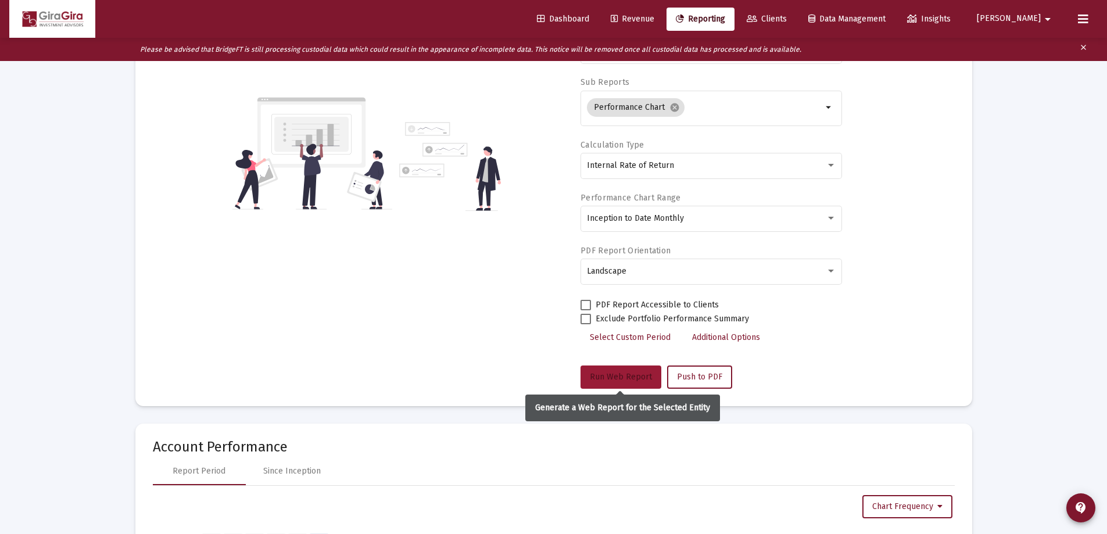
click at [601, 375] on span "Run Web Report" at bounding box center [621, 377] width 62 height 10
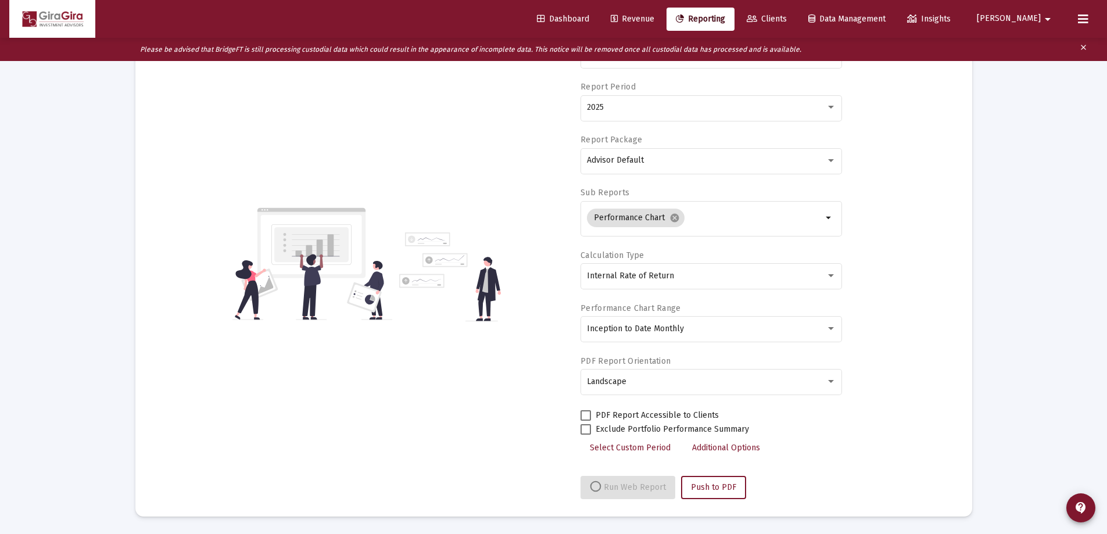
select select "View all"
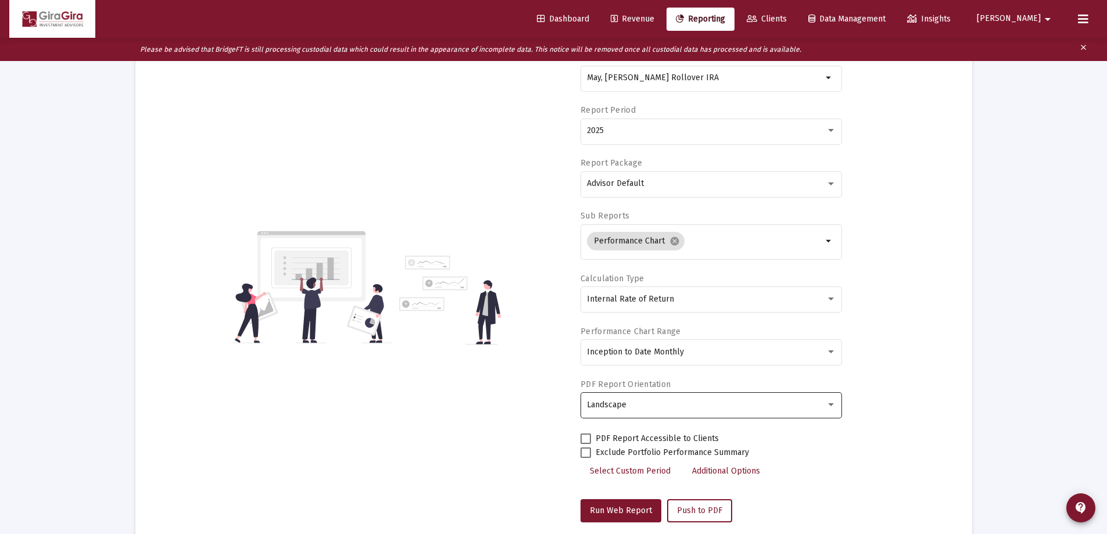
scroll to position [0, 0]
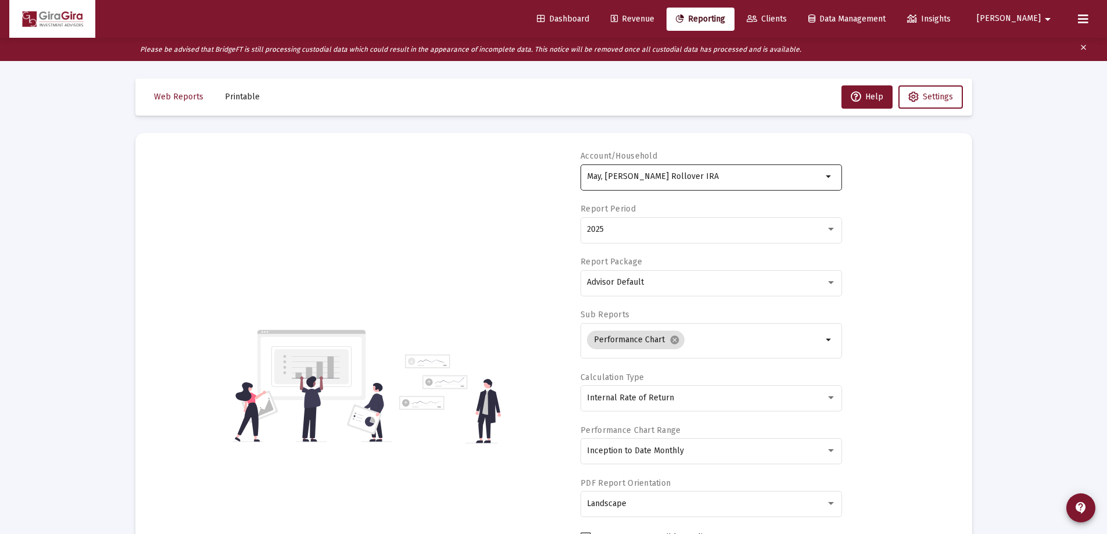
click at [620, 177] on input "May, [PERSON_NAME] Rollover IRA" at bounding box center [704, 176] width 235 height 9
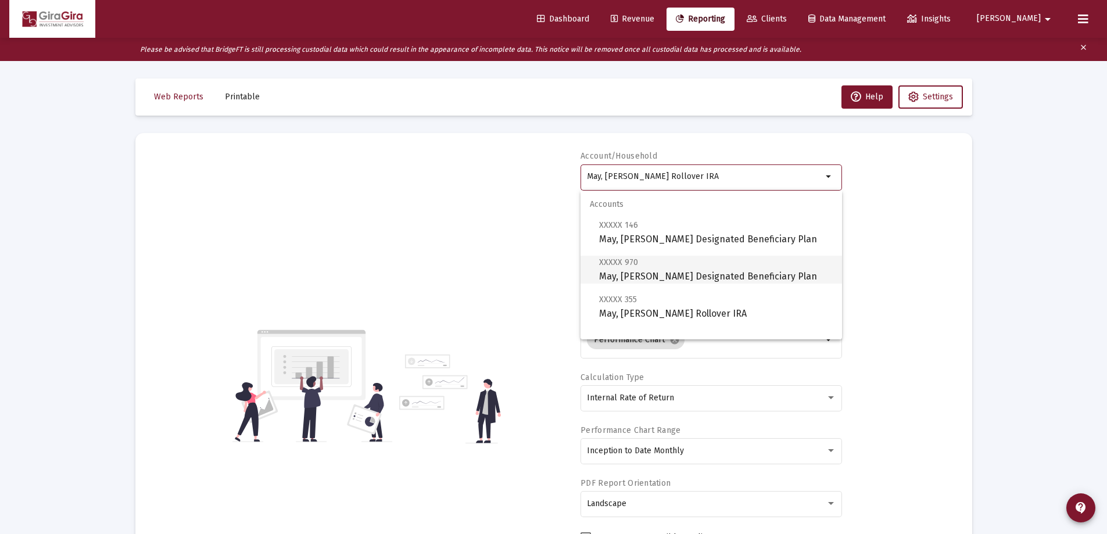
click at [639, 271] on span "XXXXX 970 May, [PERSON_NAME] Designated Beneficiary Plan" at bounding box center [716, 269] width 234 height 28
type input "May, [PERSON_NAME] Designated Beneficiary Plan"
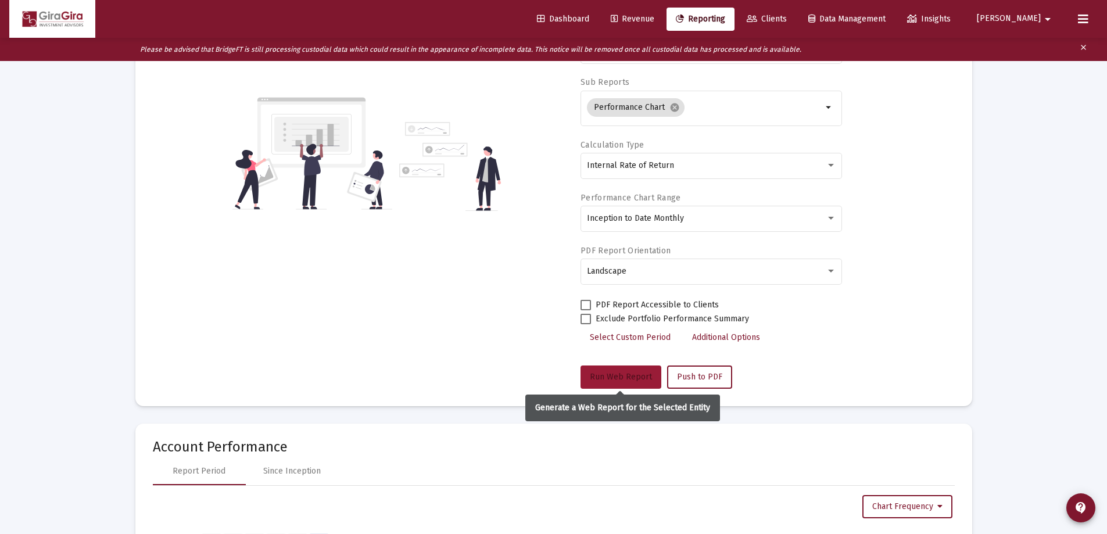
click at [616, 374] on span "Run Web Report" at bounding box center [621, 377] width 62 height 10
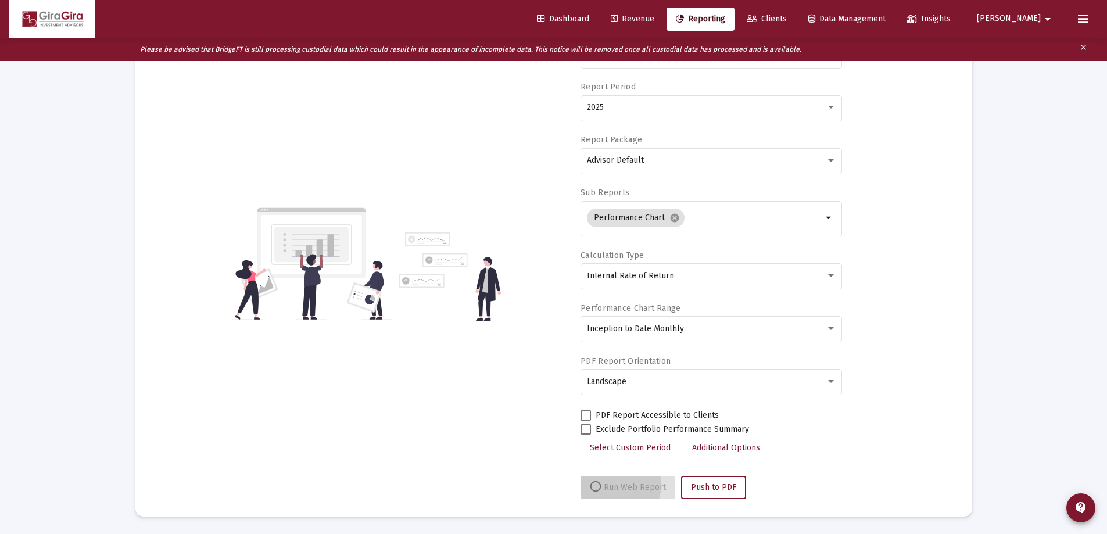
scroll to position [122, 0]
select select "View all"
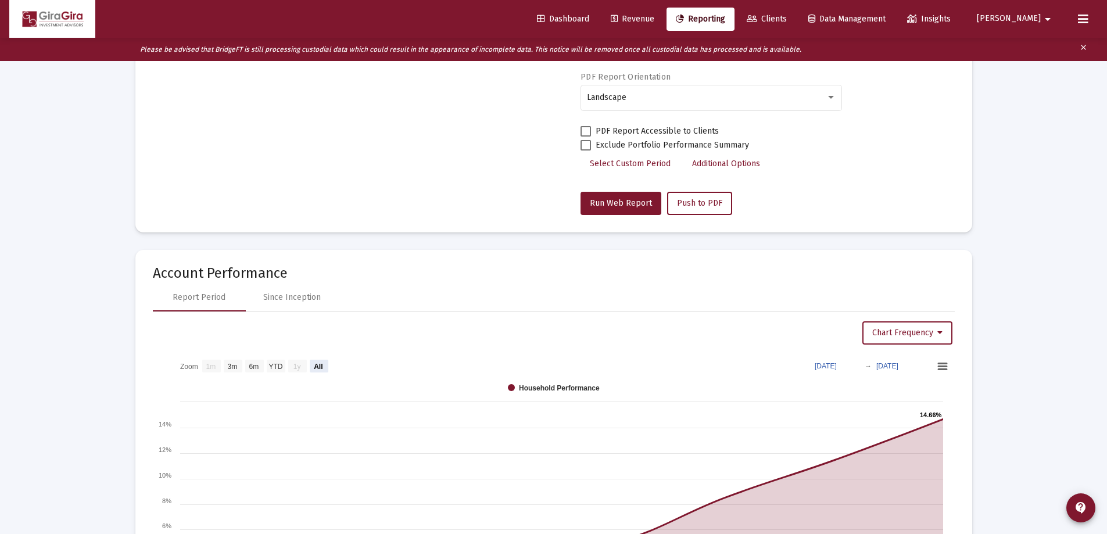
scroll to position [465, 0]
